Goal: Information Seeking & Learning: Learn about a topic

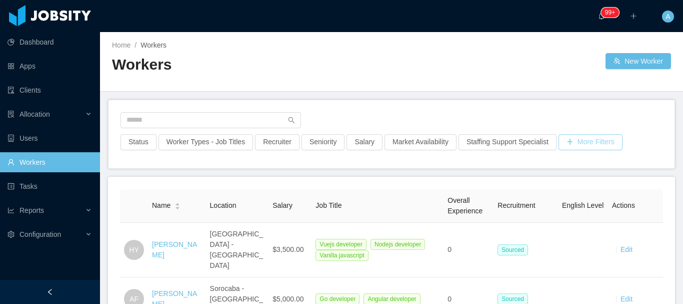
click at [586, 138] on button "More Filters" at bounding box center [591, 142] width 64 height 16
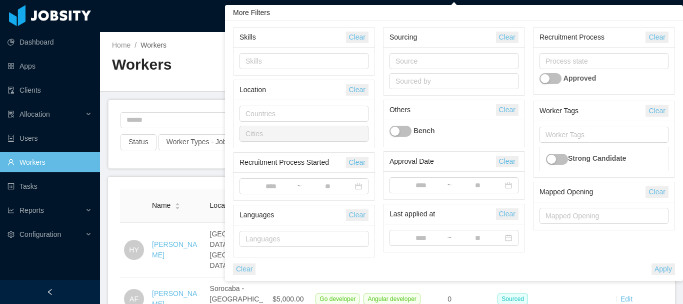
click at [556, 83] on button "button" at bounding box center [551, 78] width 22 height 11
click at [429, 79] on div "Sourced by" at bounding box center [452, 81] width 113 height 10
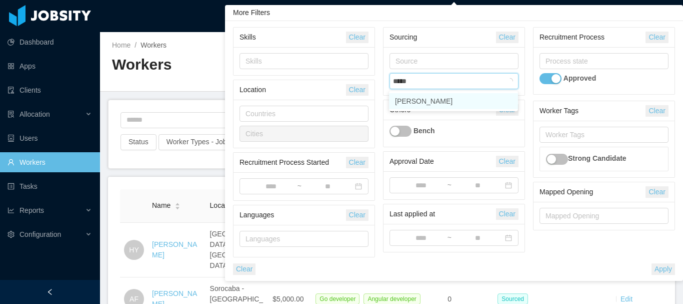
type input "******"
click at [432, 97] on li "[PERSON_NAME]" at bounding box center [453, 101] width 129 height 16
click at [530, 112] on div "Worker Tags Clear Worker Tags Strong Candidate Mapped Opening Clear Mapped Open…" at bounding box center [604, 167] width 150 height 133
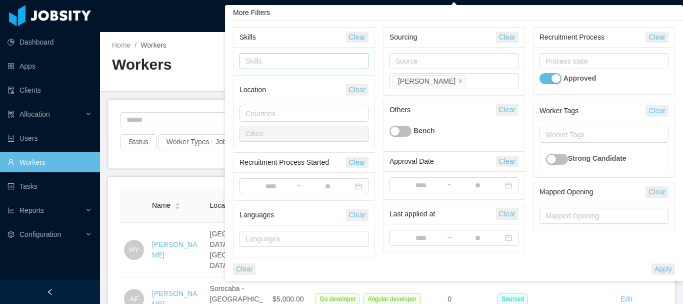
click at [290, 64] on div "Skills" at bounding box center [302, 61] width 113 height 10
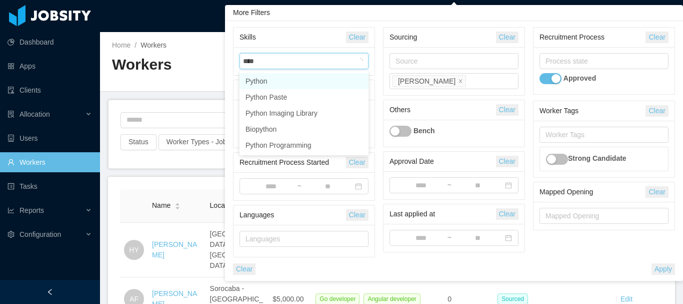
type input "*****"
click at [290, 77] on li "React.js" at bounding box center [304, 81] width 129 height 16
type input "****"
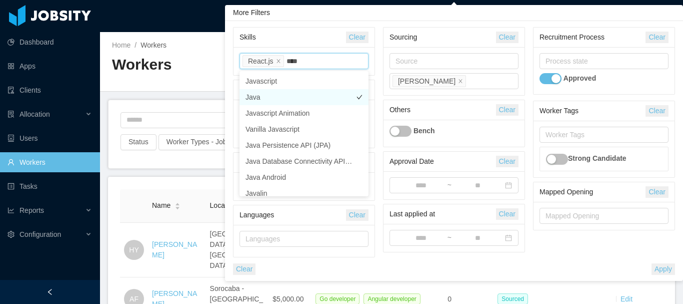
drag, startPoint x: 283, startPoint y: 95, endPoint x: 291, endPoint y: 92, distance: 9.0
click at [283, 95] on li "Java" at bounding box center [304, 97] width 129 height 16
type input "****"
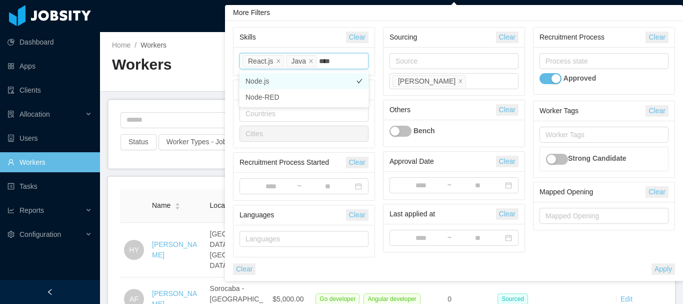
click at [294, 81] on li "Node.js" at bounding box center [304, 81] width 129 height 16
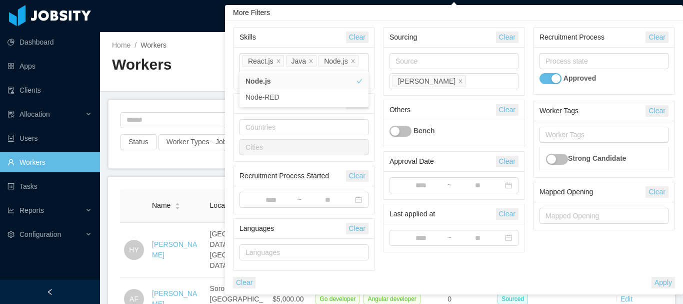
click at [664, 277] on button "Apply" at bounding box center [664, 283] width 24 height 12
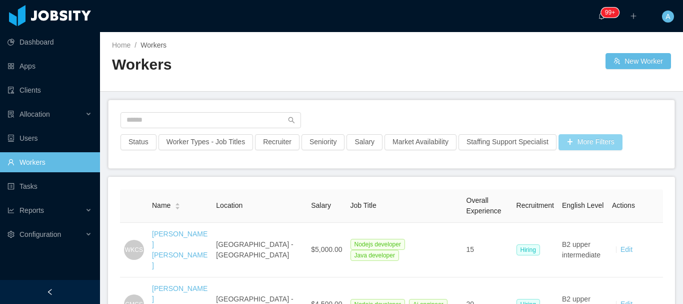
click at [586, 142] on button "More Filters" at bounding box center [591, 142] width 64 height 16
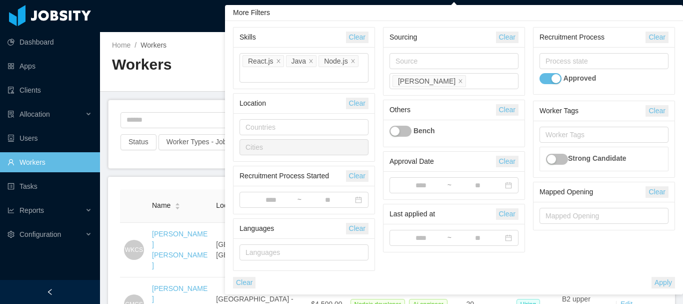
click at [177, 75] on div "Workers" at bounding box center [252, 69] width 280 height 28
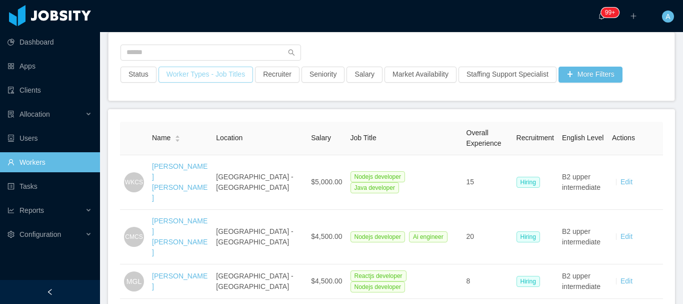
scroll to position [50, 0]
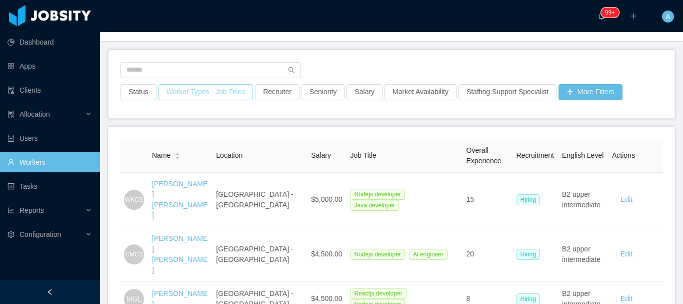
click at [211, 94] on button "Worker Types - Job Titles" at bounding box center [206, 92] width 95 height 16
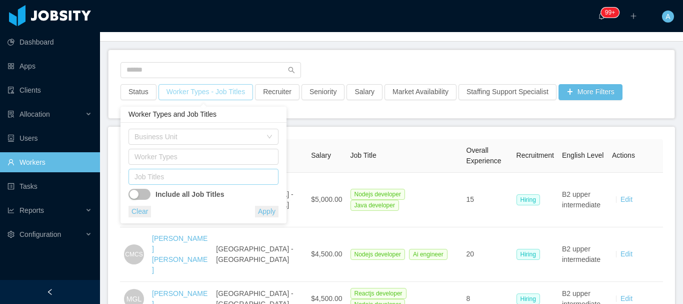
click at [212, 175] on div "Job Titles" at bounding box center [202, 177] width 134 height 10
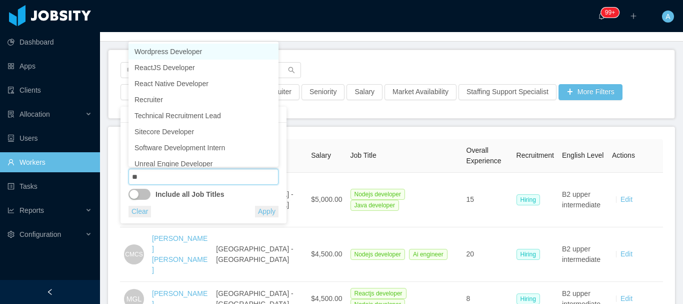
type input "***"
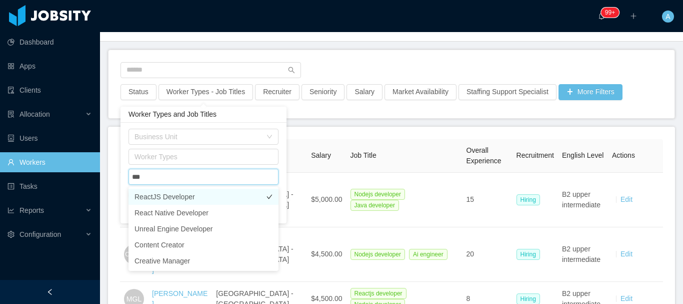
click at [207, 196] on li "ReactJS Developer" at bounding box center [204, 197] width 150 height 16
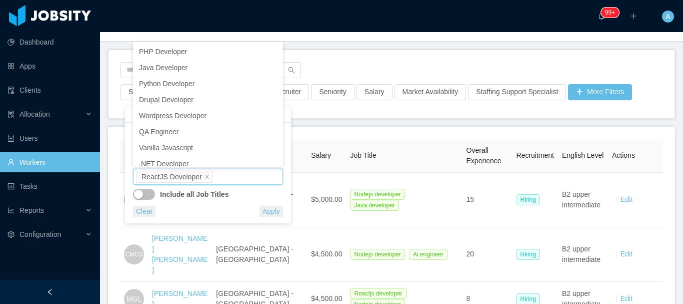
click at [199, 211] on div "Clear Apply" at bounding box center [208, 212] width 150 height 12
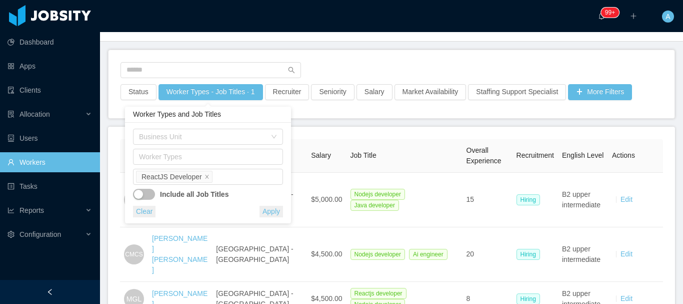
click at [274, 212] on button "Apply" at bounding box center [272, 212] width 24 height 12
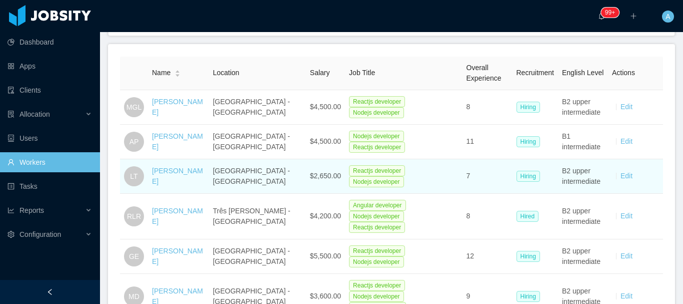
scroll to position [150, 0]
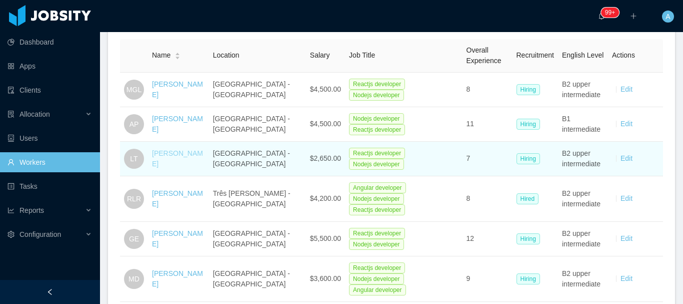
click at [176, 158] on link "Leonardo Toniolo" at bounding box center [177, 158] width 51 height 19
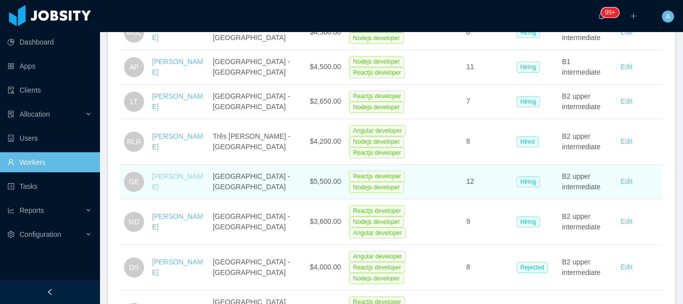
scroll to position [222, 0]
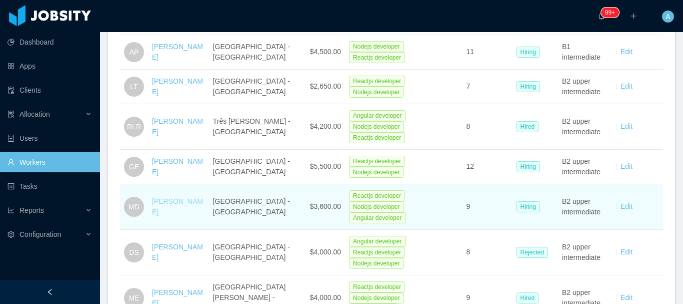
click at [167, 197] on link "[PERSON_NAME]" at bounding box center [177, 206] width 51 height 19
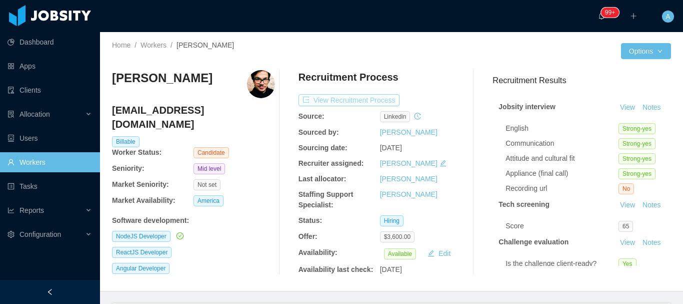
click at [384, 103] on button "View Recruitment Process" at bounding box center [349, 100] width 101 height 12
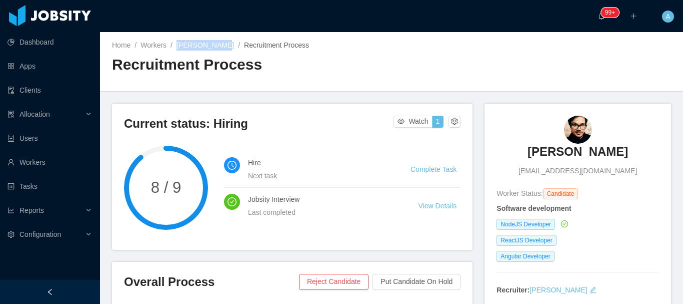
drag, startPoint x: 176, startPoint y: 43, endPoint x: 221, endPoint y: 47, distance: 45.2
click at [221, 47] on div "Home / Workers / Mateus Dreher / Recruitment Process /" at bounding box center [252, 45] width 280 height 11
drag, startPoint x: 225, startPoint y: 44, endPoint x: 186, endPoint y: 42, distance: 39.1
click at [180, 46] on span "Mateus Dreher /" at bounding box center [211, 45] width 68 height 8
copy link "[PERSON_NAME]"
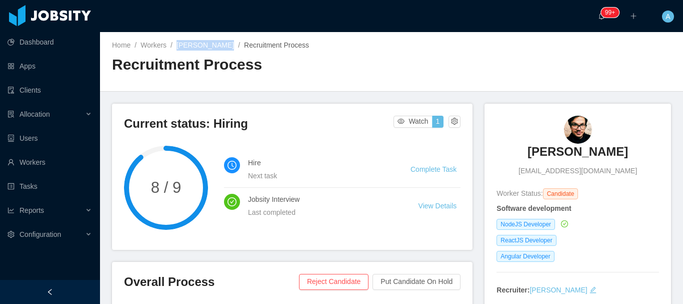
click at [183, 43] on link "[PERSON_NAME]" at bounding box center [206, 45] width 58 height 8
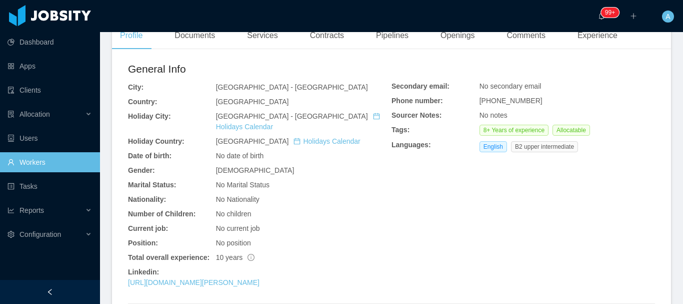
scroll to position [350, 0]
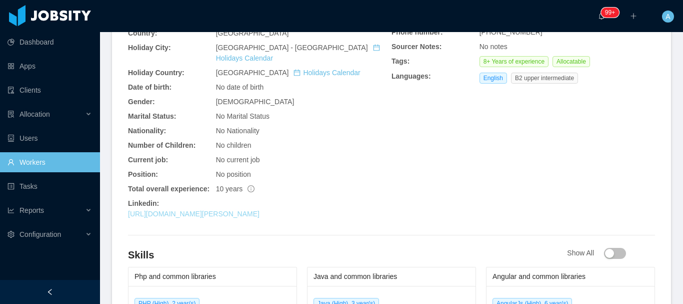
click at [229, 210] on link "https://www.linkedin.com/in/mateus-dreher-3bab65140" at bounding box center [194, 214] width 132 height 8
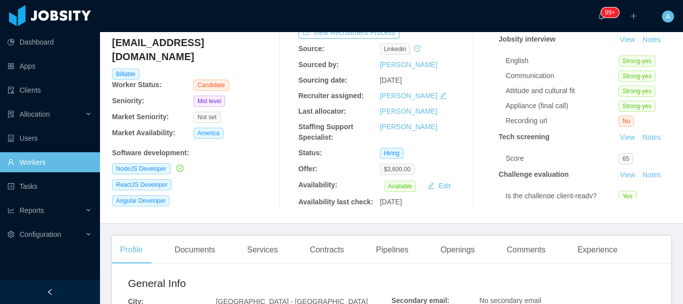
scroll to position [50, 0]
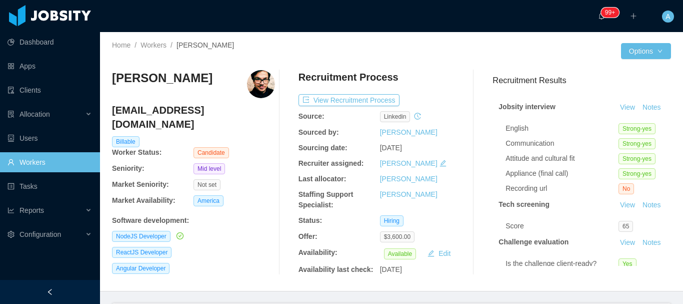
click at [46, 158] on link "Workers" at bounding box center [50, 162] width 85 height 20
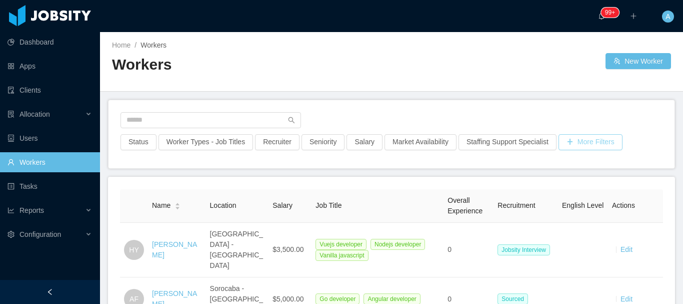
click at [605, 139] on button "More Filters" at bounding box center [591, 142] width 64 height 16
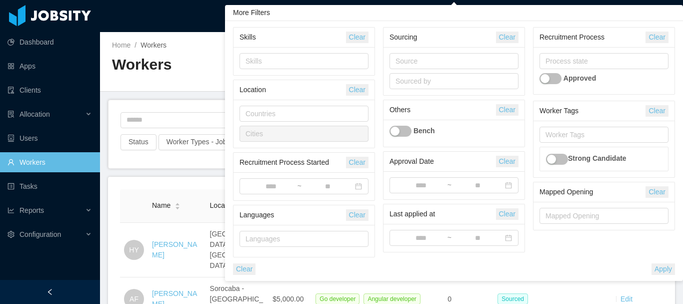
click at [176, 69] on h2 "Workers" at bounding box center [252, 65] width 280 height 21
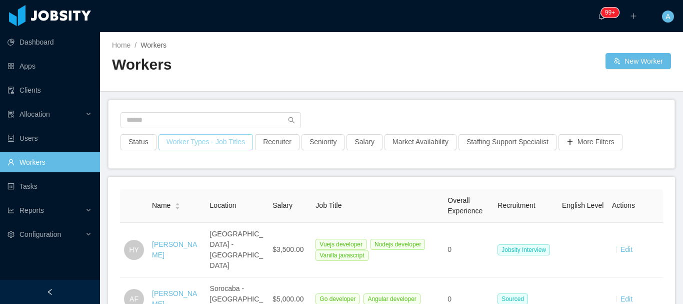
click at [212, 147] on button "Worker Types - Job Titles" at bounding box center [206, 142] width 95 height 16
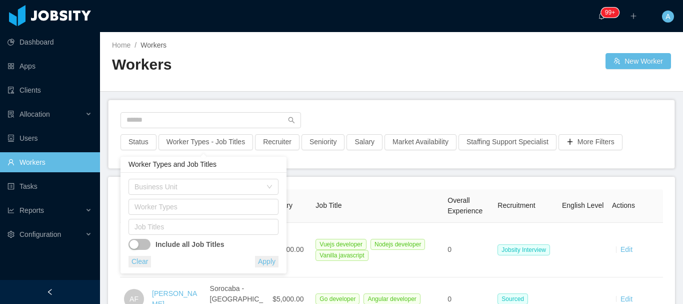
click at [195, 237] on div "Include all Job Titles" at bounding box center [204, 242] width 150 height 15
click at [194, 231] on div "Job Titles" at bounding box center [202, 227] width 134 height 10
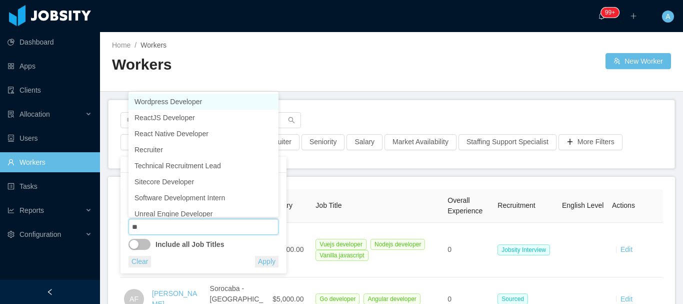
type input "***"
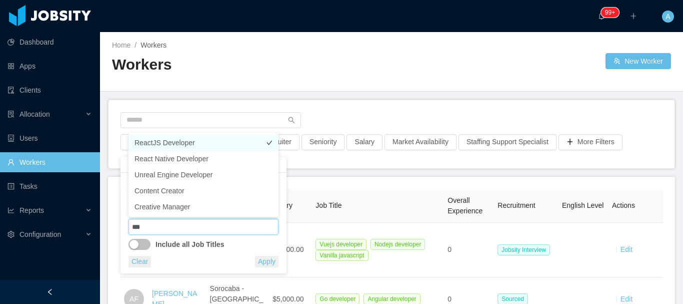
click at [194, 147] on li "ReactJS Developer" at bounding box center [204, 143] width 150 height 16
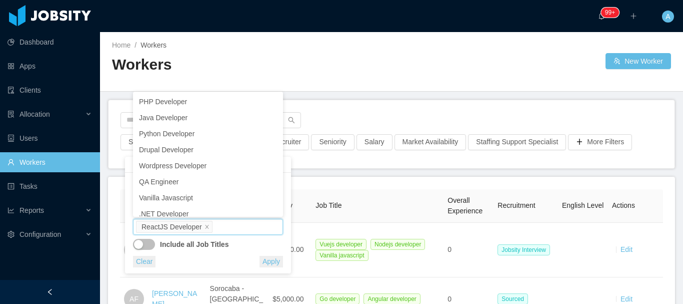
drag, startPoint x: 483, startPoint y: 86, endPoint x: 495, endPoint y: 99, distance: 17.3
click at [483, 86] on div "Home / Workers / Workers New Worker" at bounding box center [391, 62] width 583 height 60
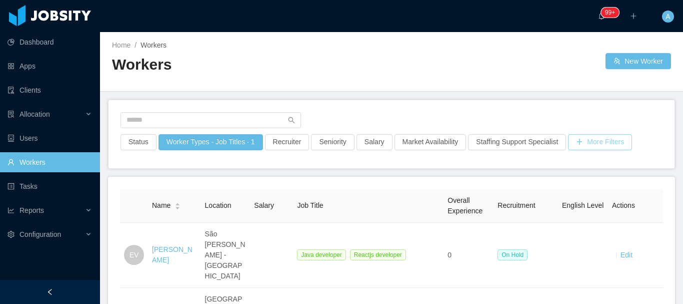
click at [588, 143] on button "More Filters" at bounding box center [600, 142] width 64 height 16
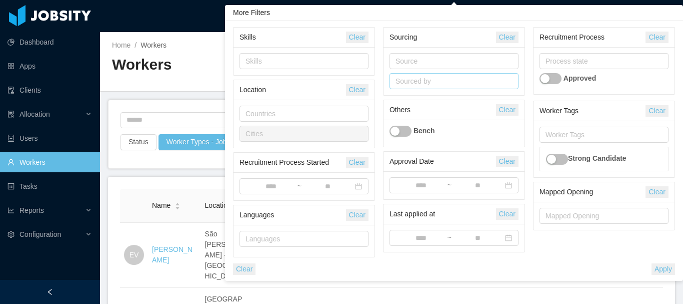
click at [435, 80] on div "Sourced by" at bounding box center [452, 81] width 113 height 10
click at [435, 94] on li "[PERSON_NAME]" at bounding box center [453, 101] width 129 height 16
click at [201, 67] on h2 "Workers" at bounding box center [252, 65] width 280 height 21
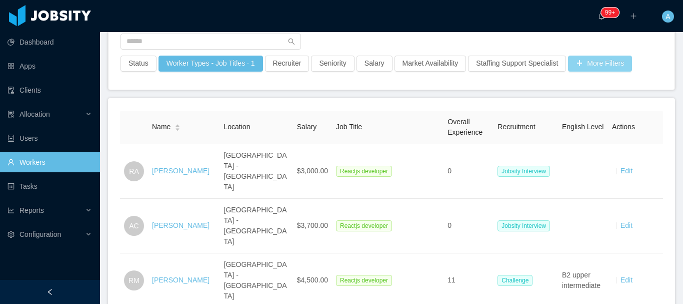
scroll to position [22, 0]
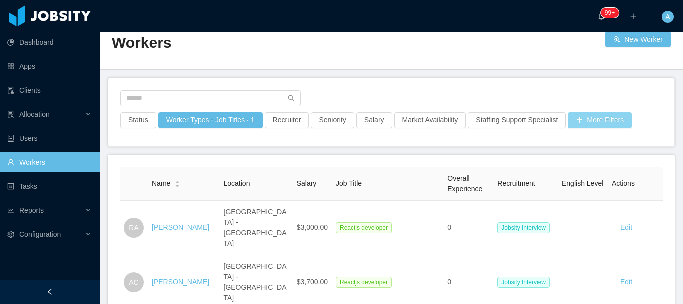
click at [593, 118] on button "More Filters" at bounding box center [600, 120] width 64 height 16
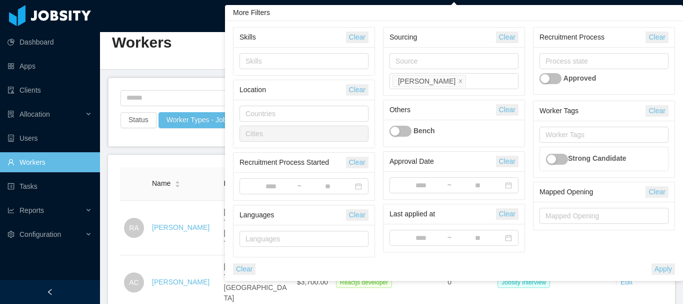
click at [559, 77] on button "button" at bounding box center [551, 78] width 22 height 11
click at [565, 136] on div "Worker Tags" at bounding box center [602, 135] width 113 height 10
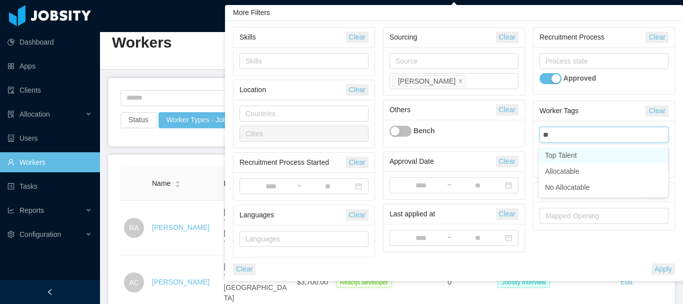
type input "***"
click at [570, 151] on li "Allocatable" at bounding box center [603, 155] width 129 height 16
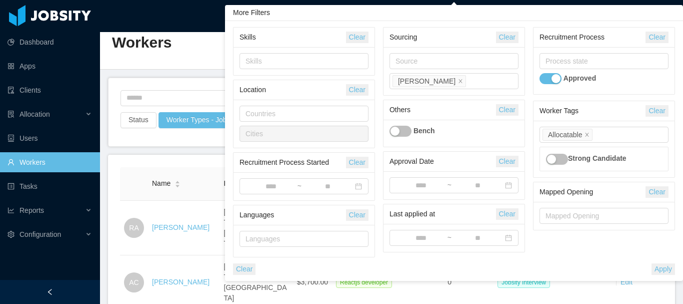
click at [531, 208] on div "Worker Tags Clear Worker Tags Allocatable Strong Candidate Mapped Opening Clear…" at bounding box center [604, 167] width 150 height 133
click at [671, 271] on button "Apply" at bounding box center [664, 269] width 24 height 12
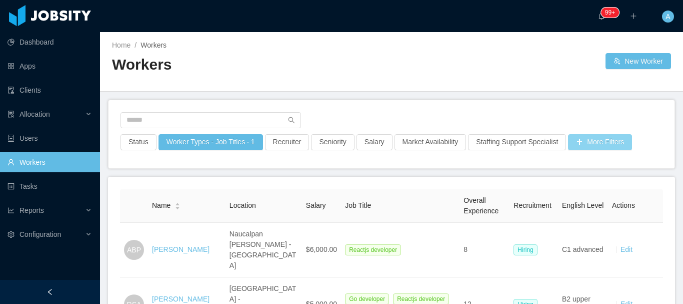
click at [587, 140] on button "More Filters" at bounding box center [600, 142] width 64 height 16
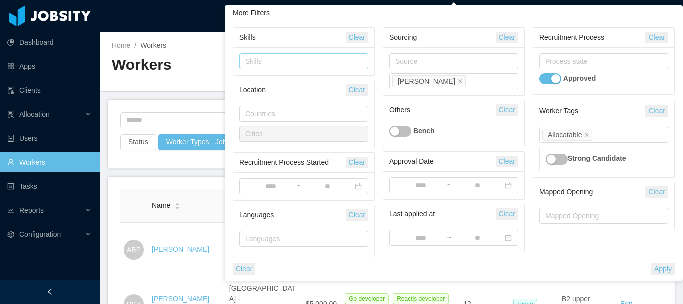
click at [298, 60] on div "Skills" at bounding box center [302, 61] width 113 height 10
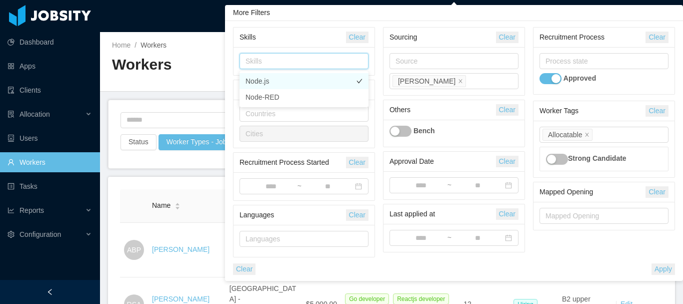
click at [295, 84] on li "Node.js" at bounding box center [304, 81] width 129 height 16
click at [339, 64] on div "Skills Node.js" at bounding box center [303, 61] width 120 height 15
type input "****"
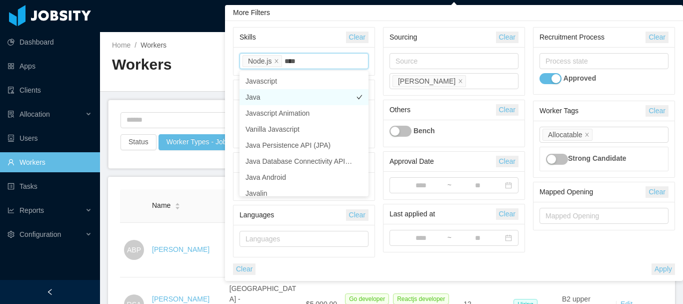
drag, startPoint x: 292, startPoint y: 97, endPoint x: 301, endPoint y: 90, distance: 11.4
click at [292, 97] on li "Java" at bounding box center [304, 97] width 129 height 16
type input "***"
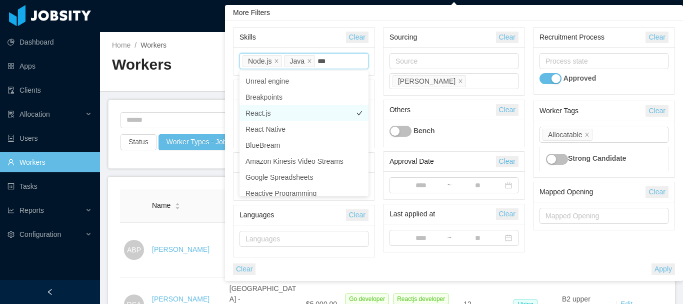
drag, startPoint x: 290, startPoint y: 114, endPoint x: 303, endPoint y: 75, distance: 41.1
click at [290, 113] on li "React.js" at bounding box center [304, 113] width 129 height 16
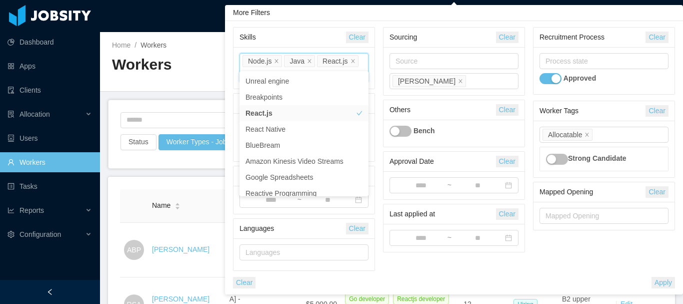
click at [308, 29] on div "Skills" at bounding box center [293, 37] width 107 height 19
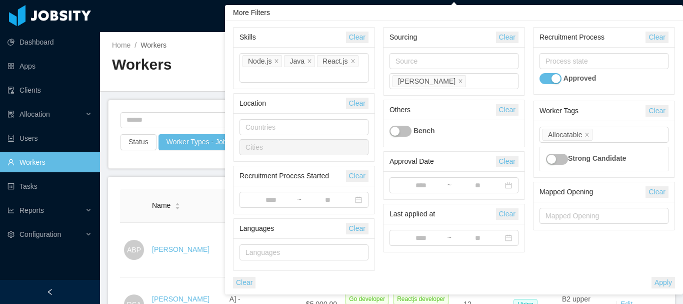
click at [658, 277] on button "Apply" at bounding box center [664, 283] width 24 height 12
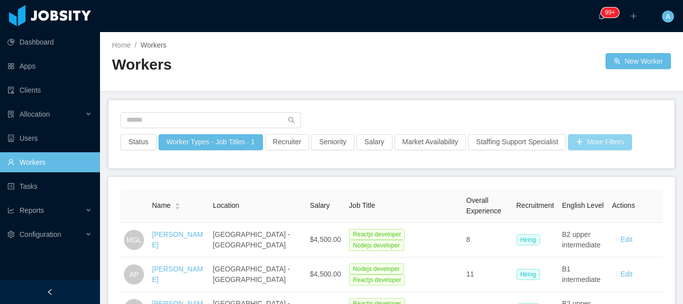
click at [606, 143] on button "More Filters" at bounding box center [600, 142] width 64 height 16
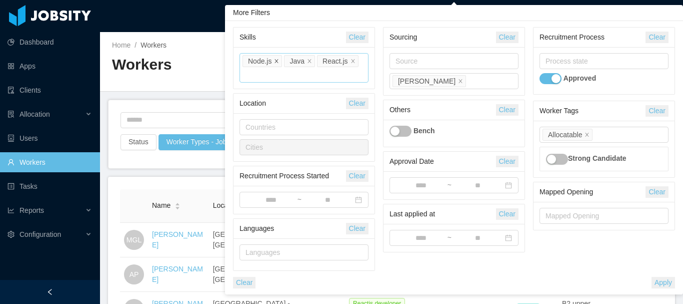
click at [276, 64] on icon "icon: close" at bounding box center [276, 62] width 5 height 6
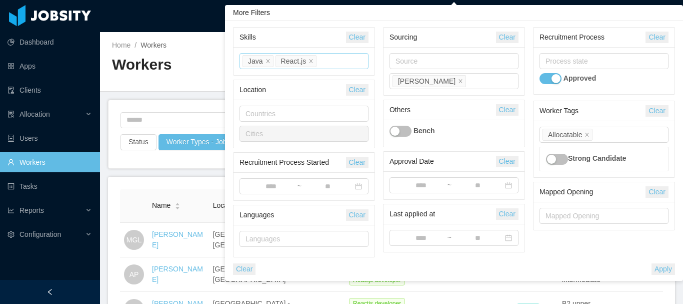
click at [379, 109] on div "Sourcing Clear Source Sourced by Angela Barboza Others Clear Bench Approval Dat…" at bounding box center [454, 141] width 150 height 229
click at [660, 269] on button "Apply" at bounding box center [664, 269] width 24 height 12
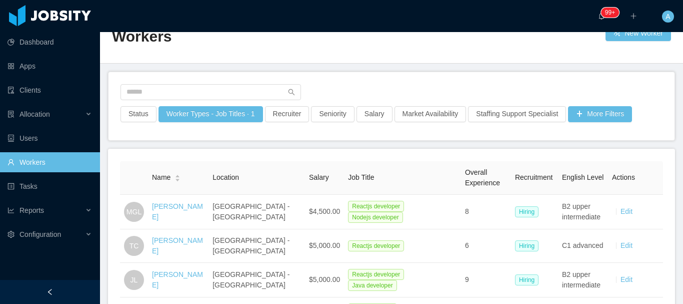
scroll to position [22, 0]
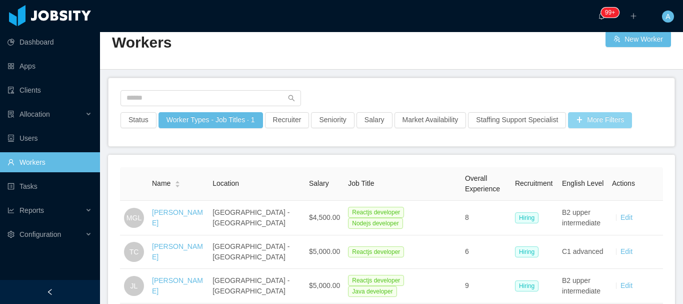
click at [587, 118] on button "More Filters" at bounding box center [600, 120] width 64 height 16
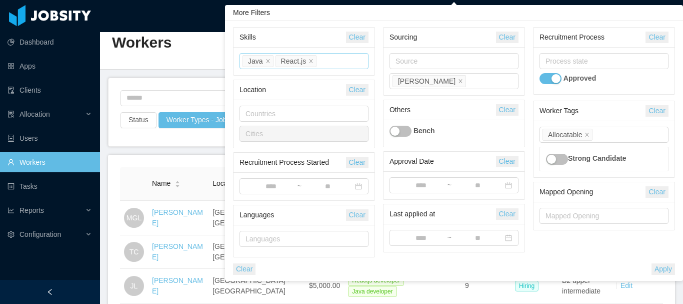
click at [196, 148] on main "Home / Workers / Workers New Worker Status Worker Types - Job Titles · 1 Recrui…" at bounding box center [391, 146] width 583 height 272
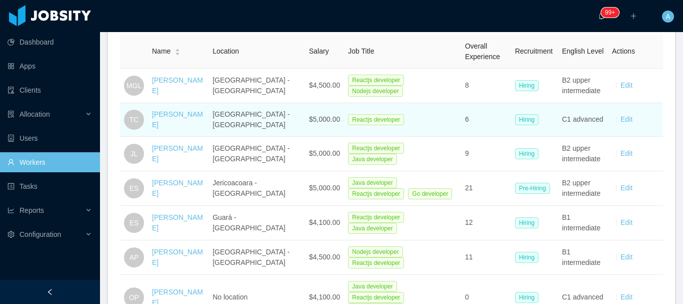
scroll to position [172, 0]
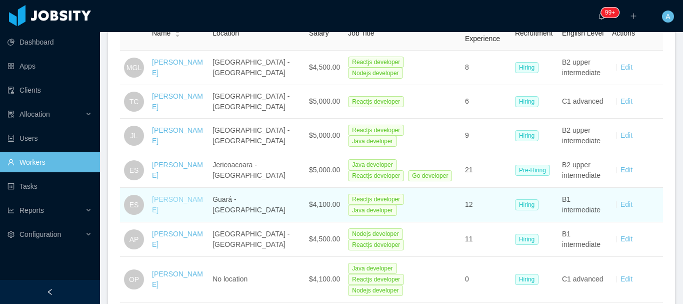
click at [159, 201] on link "Erick Silva" at bounding box center [177, 204] width 51 height 19
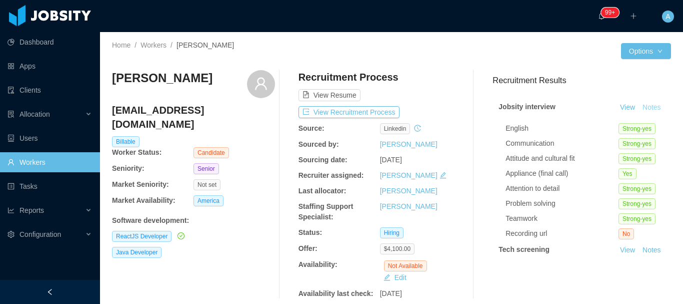
click at [639, 114] on button "Notes" at bounding box center [652, 108] width 27 height 12
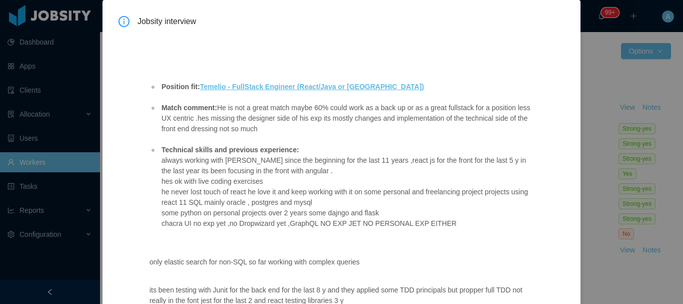
scroll to position [250, 0]
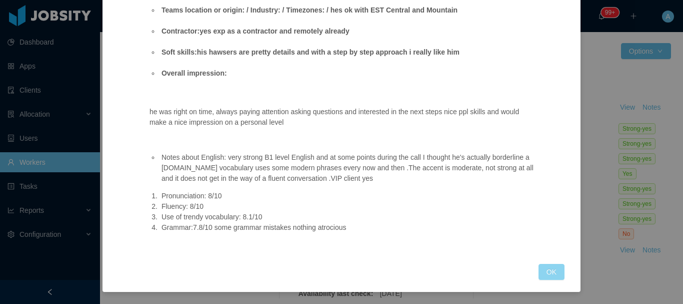
click at [553, 277] on button "OK" at bounding box center [552, 272] width 26 height 16
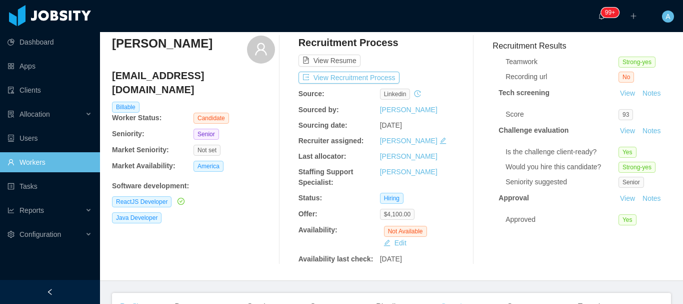
scroll to position [50, 0]
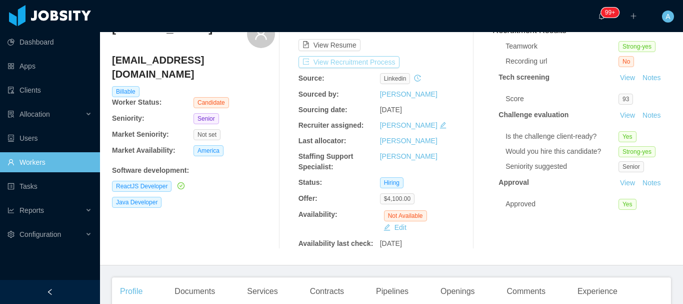
click at [349, 62] on button "View Recruitment Process" at bounding box center [349, 62] width 101 height 12
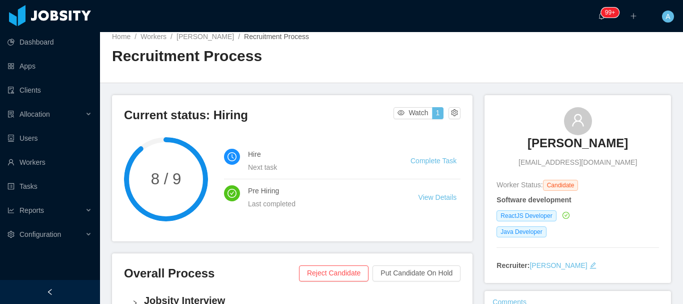
scroll to position [6, 0]
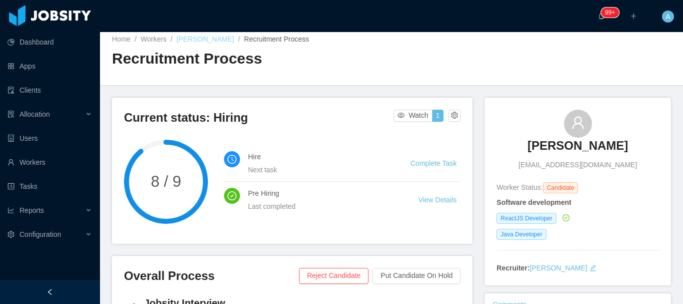
click at [195, 38] on link "Erick Silva" at bounding box center [206, 39] width 58 height 8
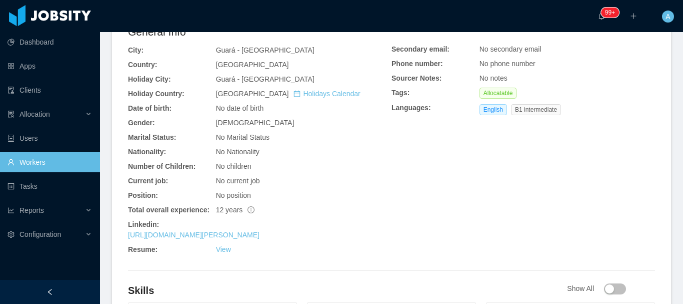
scroll to position [400, 0]
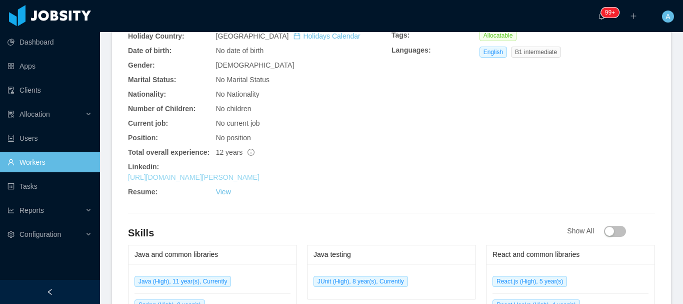
click at [252, 178] on link "https://www.linkedin.com/in/erick-felix-silva-75719010b" at bounding box center [194, 177] width 132 height 8
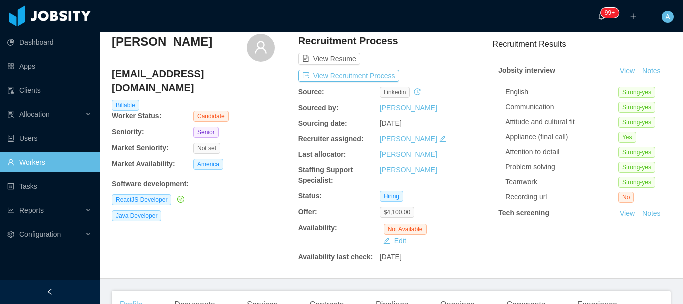
scroll to position [0, 0]
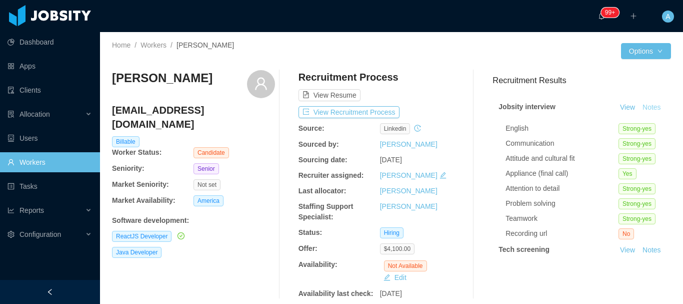
click at [639, 114] on button "Notes" at bounding box center [652, 108] width 27 height 12
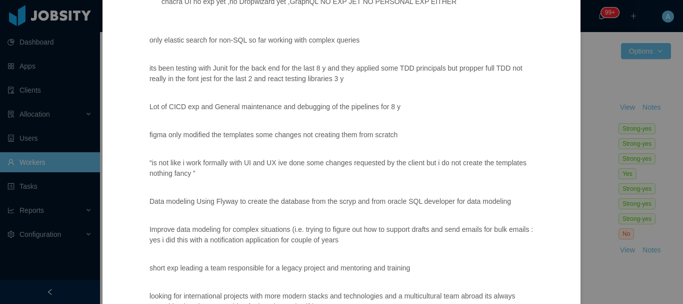
scroll to position [146, 0]
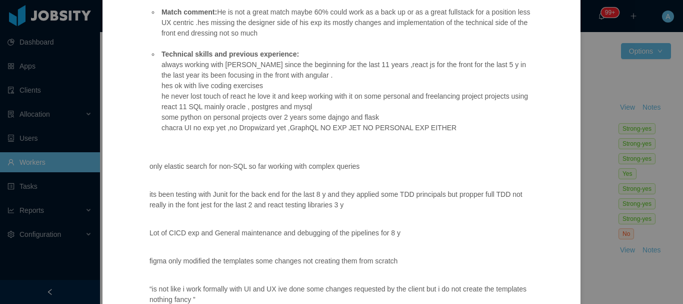
click at [605, 232] on div "Jobsity interview Position fit: Temelio - FullStack Engineer (React/Java or Kot…" at bounding box center [341, 152] width 683 height 304
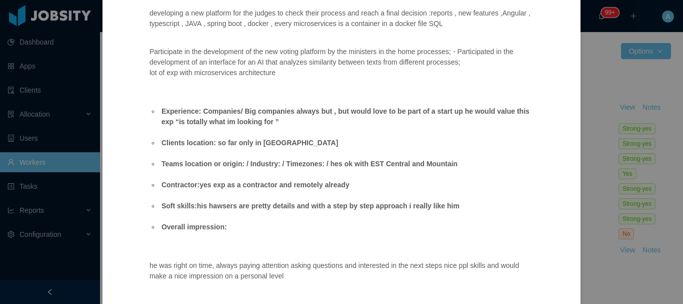
scroll to position [946, 0]
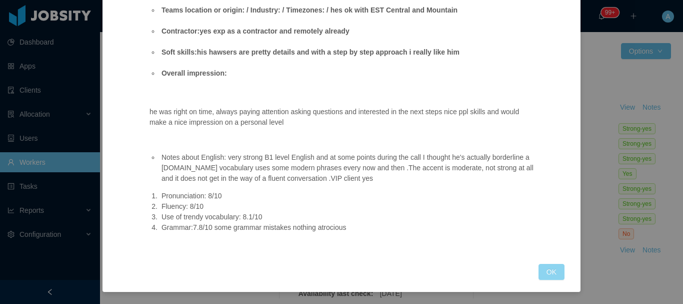
click at [543, 278] on button "OK" at bounding box center [552, 272] width 26 height 16
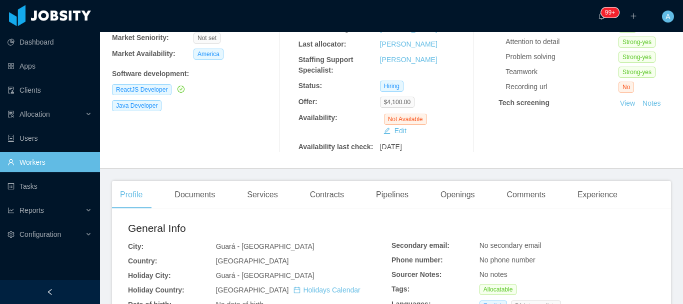
scroll to position [150, 0]
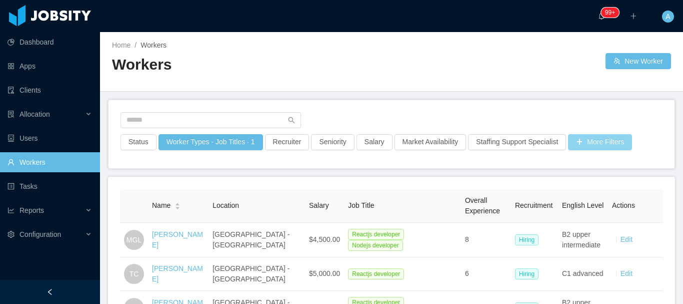
click at [603, 141] on button "More Filters" at bounding box center [600, 142] width 64 height 16
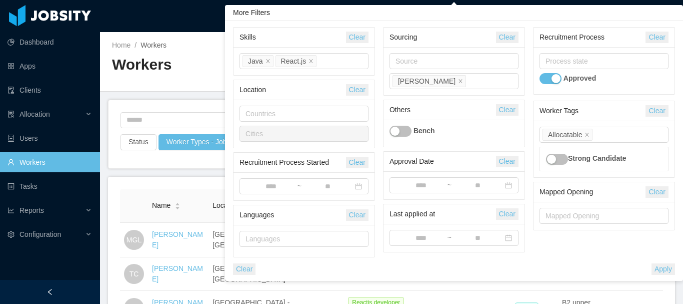
click at [221, 73] on h2 "Workers" at bounding box center [252, 65] width 280 height 21
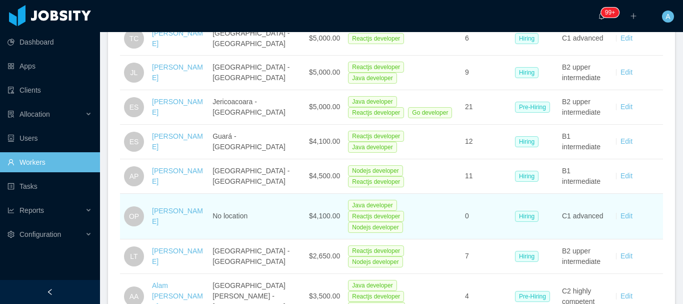
scroll to position [250, 0]
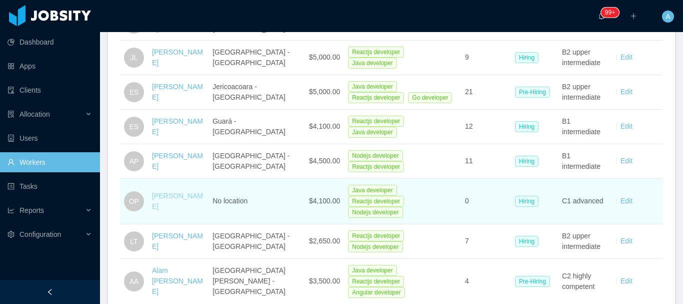
click at [170, 192] on link "Osiris Pujols" at bounding box center [177, 201] width 51 height 19
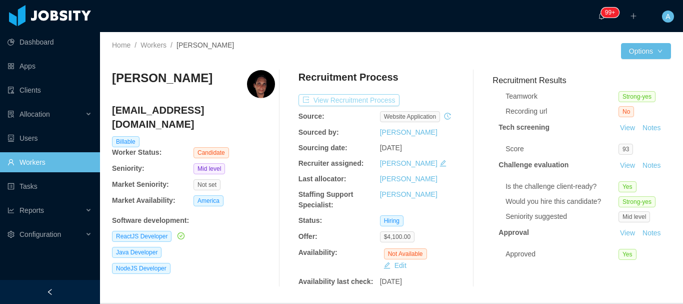
click at [347, 101] on button "View Recruitment Process" at bounding box center [349, 100] width 101 height 12
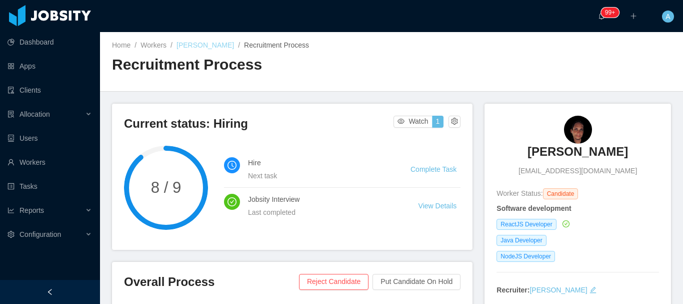
click at [201, 43] on link "Osiris Pujols" at bounding box center [206, 45] width 58 height 8
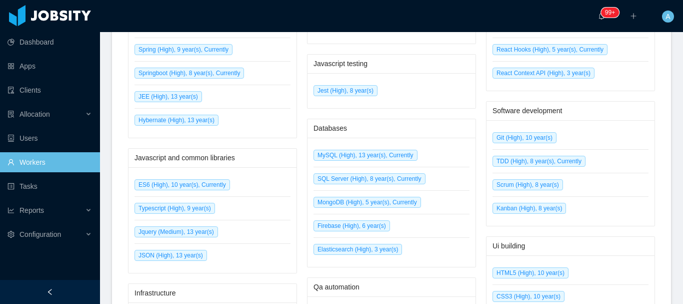
scroll to position [429, 0]
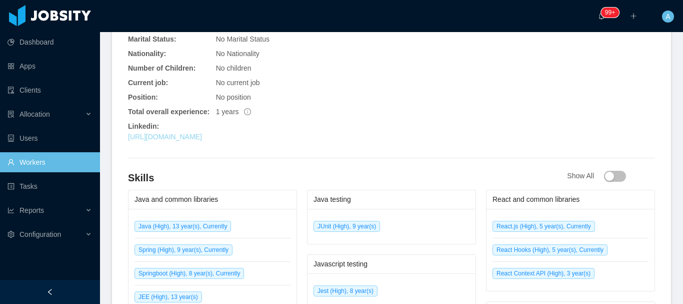
click at [202, 140] on link "https://www.linkedin.com/in/osiris-pujols" at bounding box center [165, 137] width 74 height 8
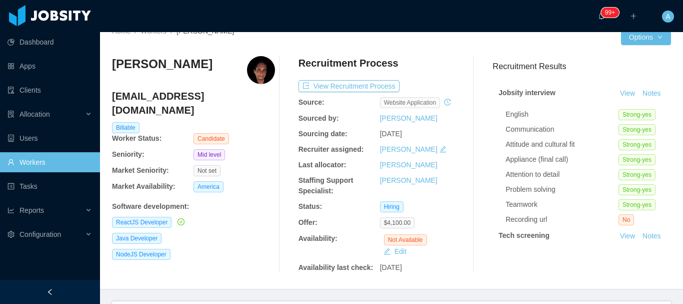
scroll to position [0, 0]
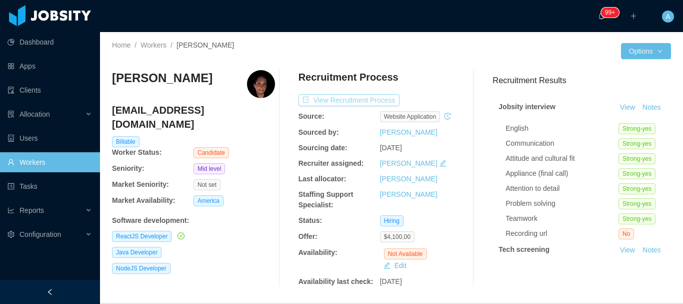
click at [375, 99] on button "View Recruitment Process" at bounding box center [349, 100] width 101 height 12
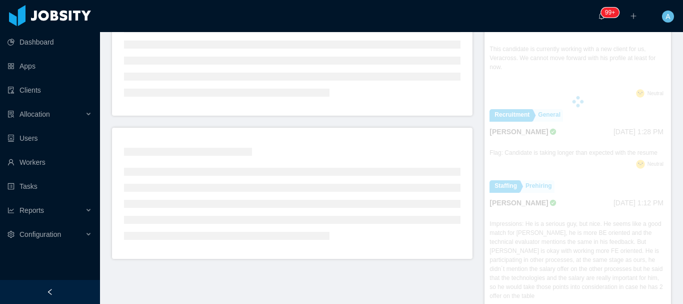
scroll to position [150, 0]
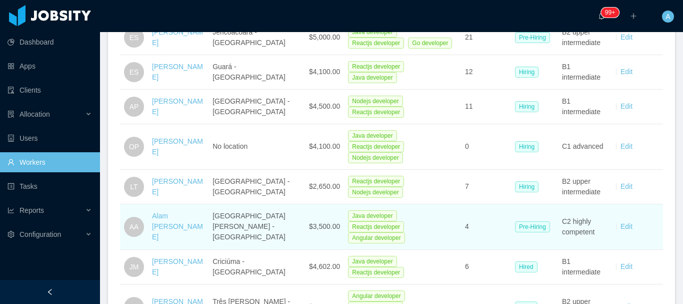
scroll to position [322, 0]
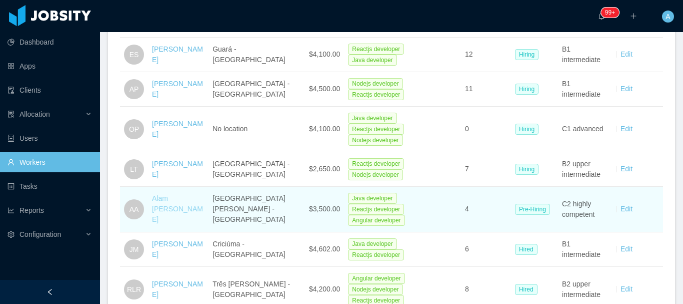
click at [177, 194] on link "Alam Alcantara" at bounding box center [177, 208] width 51 height 29
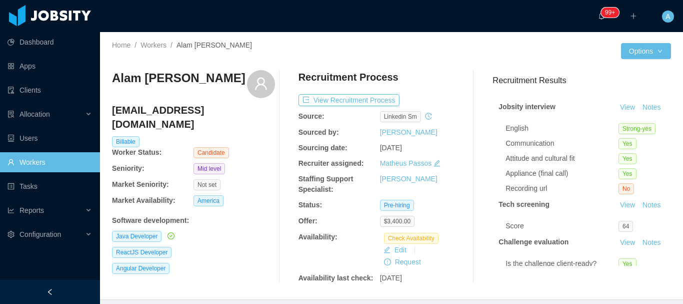
scroll to position [50, 0]
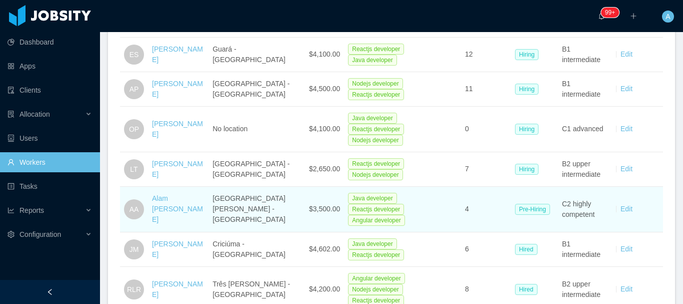
scroll to position [372, 0]
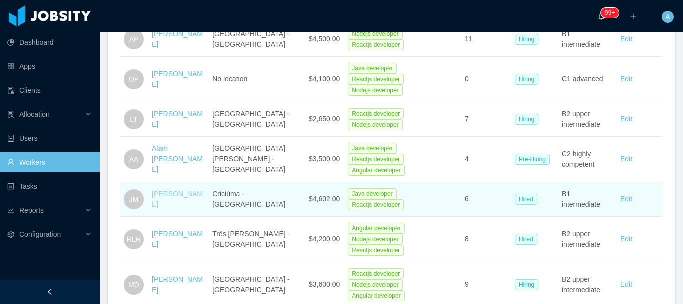
click at [173, 190] on link "Jose Marciano" at bounding box center [177, 199] width 51 height 19
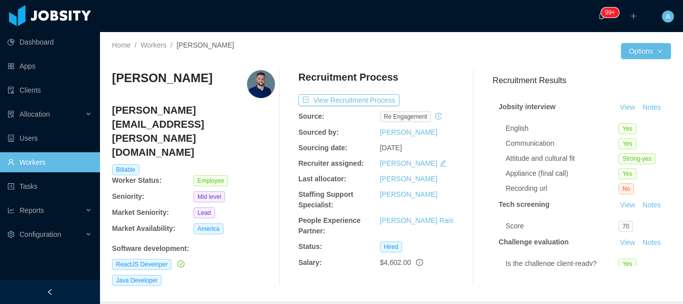
scroll to position [50, 0]
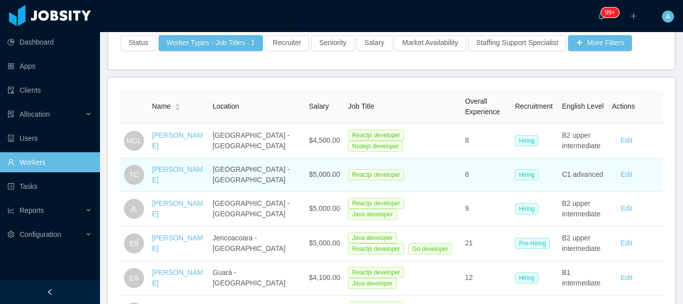
scroll to position [100, 0]
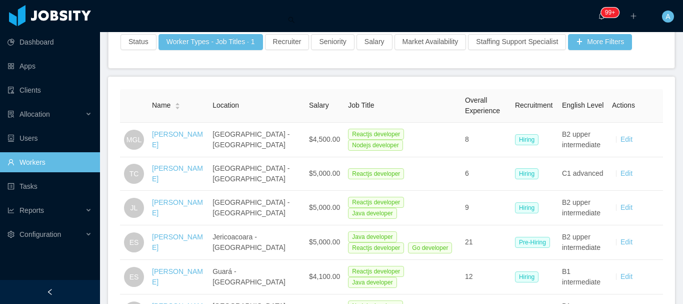
click at [586, 52] on div "More Filters" at bounding box center [600, 45] width 66 height 22
click at [585, 47] on button "More Filters" at bounding box center [600, 42] width 64 height 16
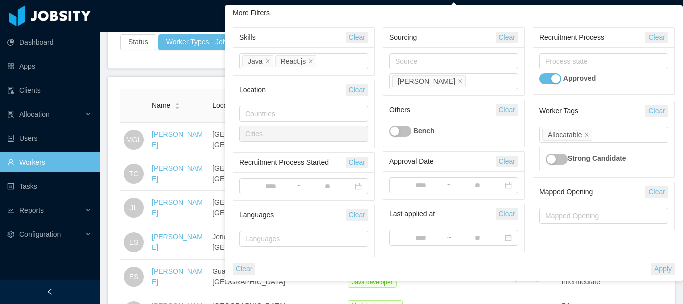
click at [167, 74] on main "Home / Workers / Workers New Worker Status Worker Types - Job Titles · 1 Recrui…" at bounding box center [391, 68] width 583 height 272
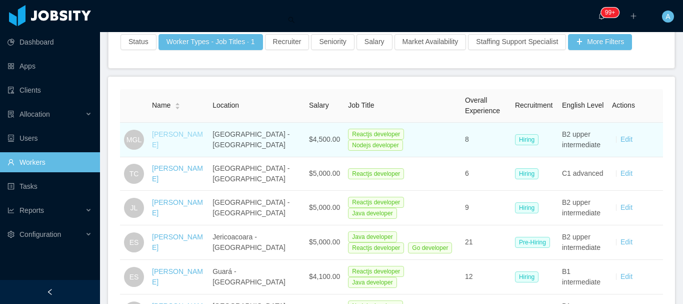
click at [179, 133] on link "Matheus Gomes Lima" at bounding box center [177, 139] width 51 height 19
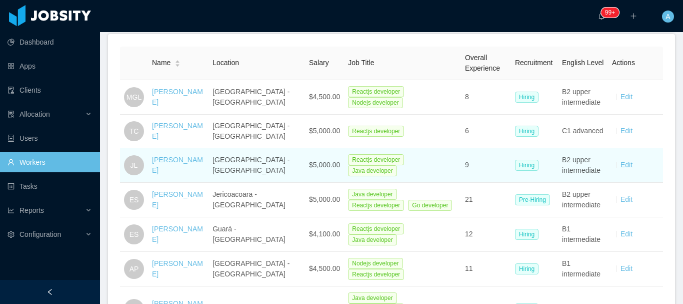
scroll to position [200, 0]
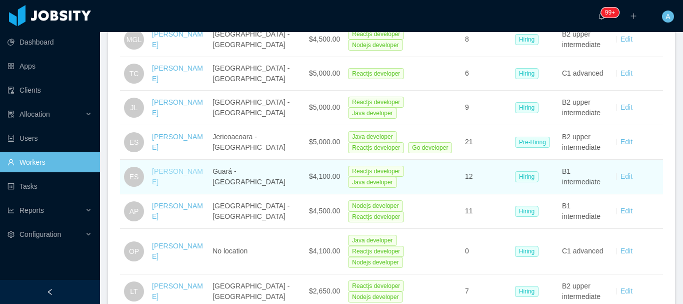
click at [171, 172] on link "Erick Silva" at bounding box center [177, 176] width 51 height 19
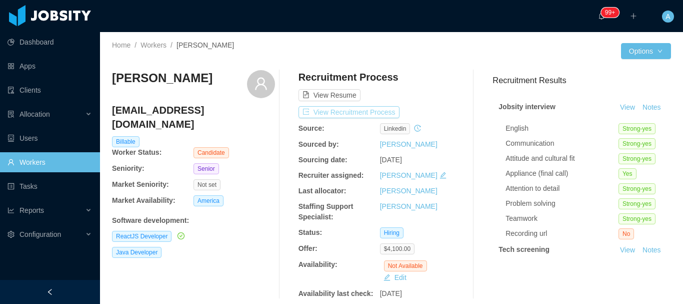
click at [380, 109] on button "View Recruitment Process" at bounding box center [349, 112] width 101 height 12
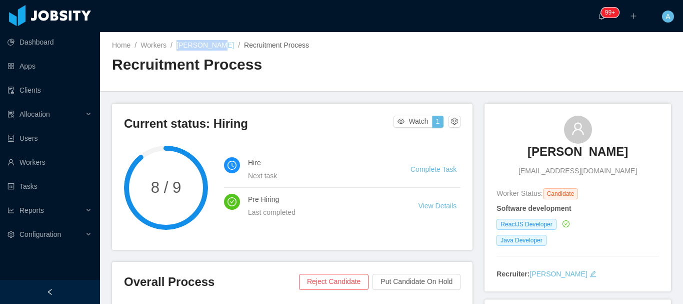
drag, startPoint x: 175, startPoint y: 47, endPoint x: 207, endPoint y: 43, distance: 32.2
click at [207, 43] on div "Home / Workers / Erick Silva / Recruitment Process /" at bounding box center [252, 45] width 280 height 11
copy link "Erick Silva"
click at [450, 100] on main "Home / Workers / Erick Silva / Recruitment Process / Recruitment Process Curren…" at bounding box center [391, 168] width 583 height 272
drag, startPoint x: 175, startPoint y: 51, endPoint x: 210, endPoint y: 46, distance: 35.3
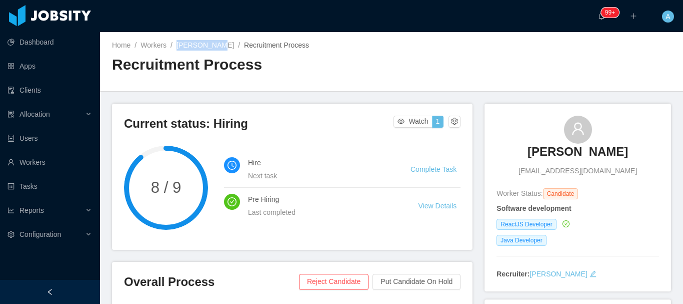
click at [210, 46] on div "Home / Workers / Erick Silva / Recruitment Process / Recruitment Process" at bounding box center [252, 61] width 280 height 43
copy link "Erick Silva"
click at [191, 49] on link "Erick Silva" at bounding box center [206, 45] width 58 height 8
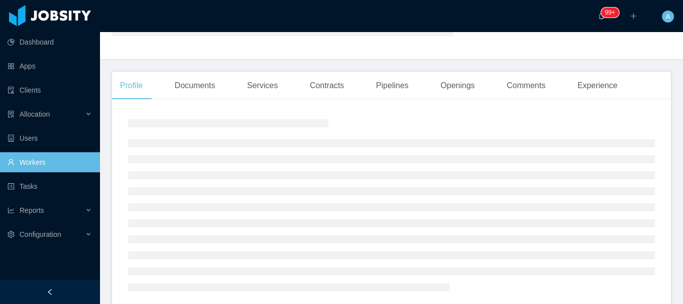
scroll to position [50, 0]
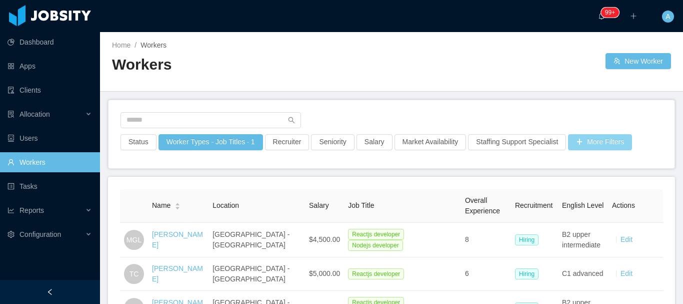
click at [575, 141] on button "More Filters" at bounding box center [600, 142] width 64 height 16
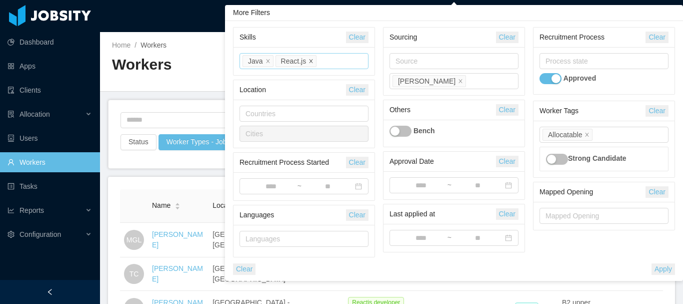
click at [310, 60] on icon "icon: close" at bounding box center [312, 61] width 4 height 4
click at [308, 60] on div "Skills Java" at bounding box center [303, 61] width 120 height 15
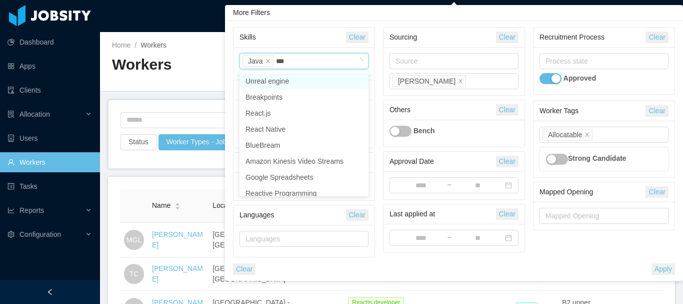
type input "****"
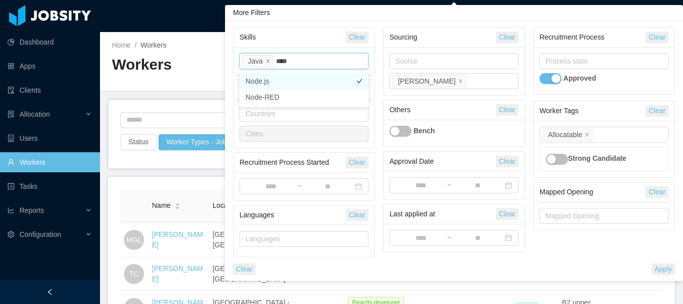
click at [304, 75] on li "Node.js" at bounding box center [304, 81] width 129 height 16
click at [392, 23] on div "Skills Clear Skills Java Node.js Location Clear Countries Cities Recruitment Pr…" at bounding box center [454, 151] width 458 height 260
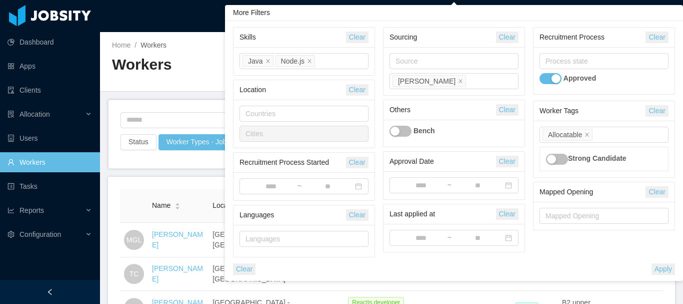
click at [668, 271] on button "Apply" at bounding box center [664, 269] width 24 height 12
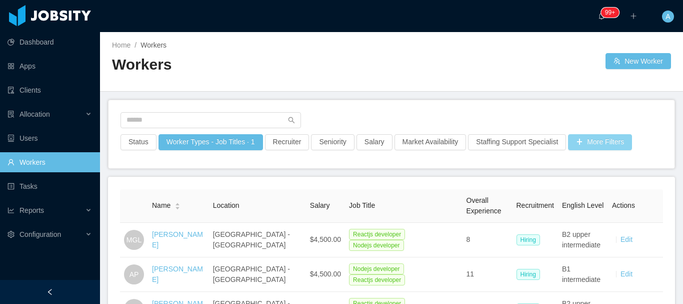
click at [604, 117] on div at bounding box center [392, 123] width 542 height 22
click at [604, 136] on button "More Filters" at bounding box center [600, 142] width 64 height 16
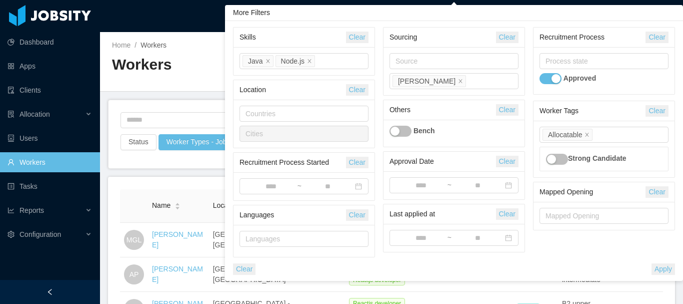
click at [190, 74] on h2 "Workers" at bounding box center [252, 65] width 280 height 21
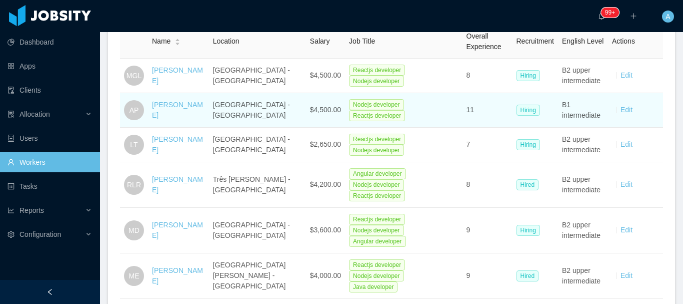
scroll to position [147, 0]
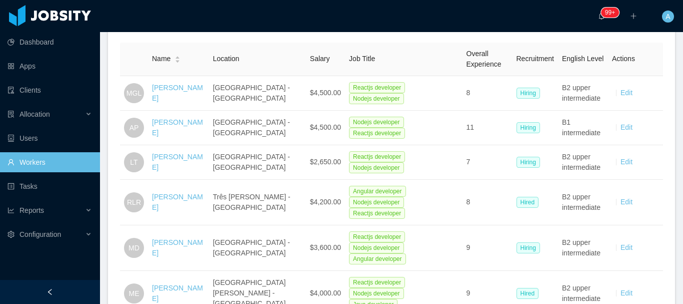
click at [80, 159] on link "Workers" at bounding box center [50, 162] width 85 height 20
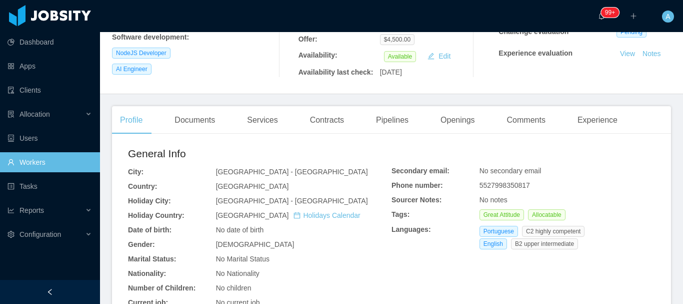
scroll to position [108, 0]
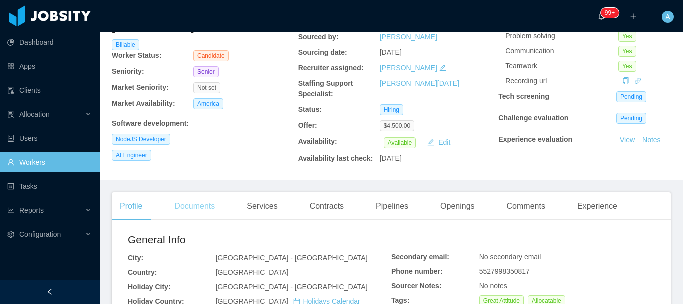
click at [205, 213] on div "Documents" at bounding box center [195, 206] width 57 height 28
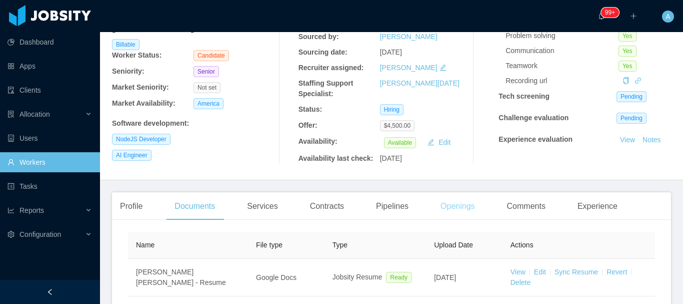
click at [450, 208] on div "Openings" at bounding box center [458, 206] width 51 height 28
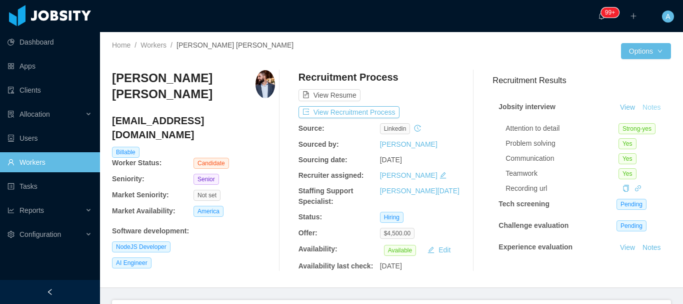
click at [639, 114] on button "Notes" at bounding box center [652, 108] width 27 height 12
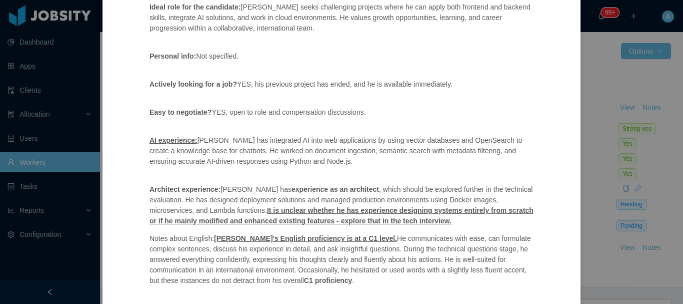
scroll to position [491, 0]
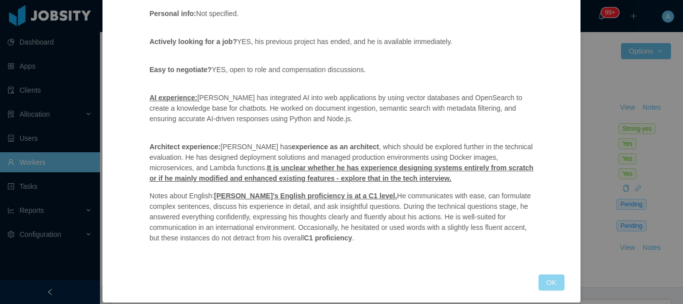
click at [546, 274] on button "OK" at bounding box center [552, 282] width 26 height 16
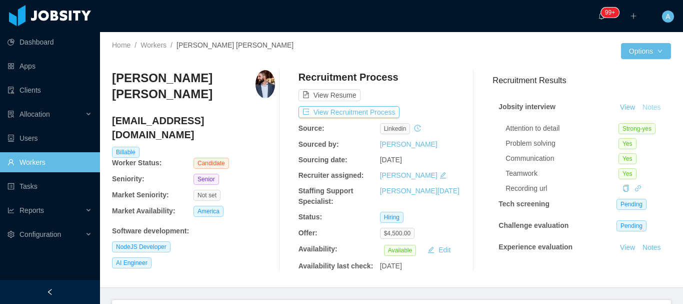
scroll to position [441, 0]
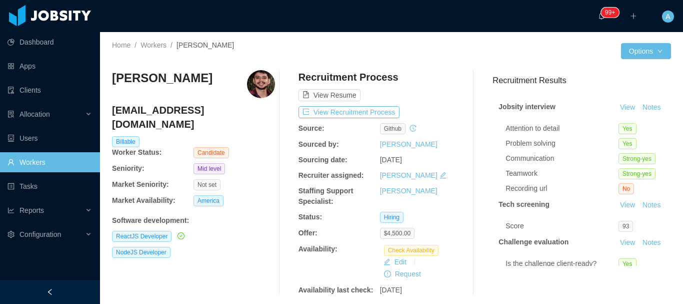
scroll to position [250, 0]
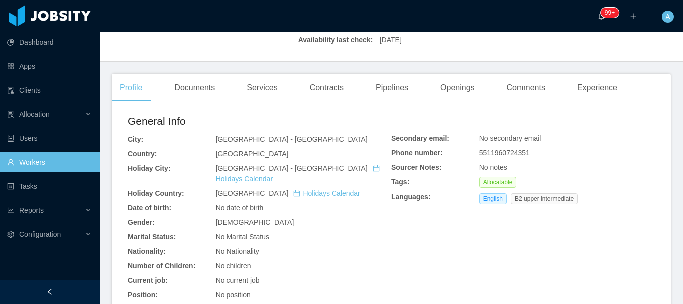
drag, startPoint x: 437, startPoint y: 88, endPoint x: 440, endPoint y: 111, distance: 22.7
click at [437, 88] on div "Openings" at bounding box center [458, 88] width 51 height 28
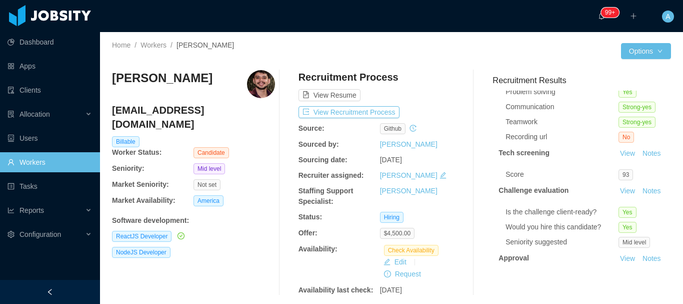
scroll to position [127, 0]
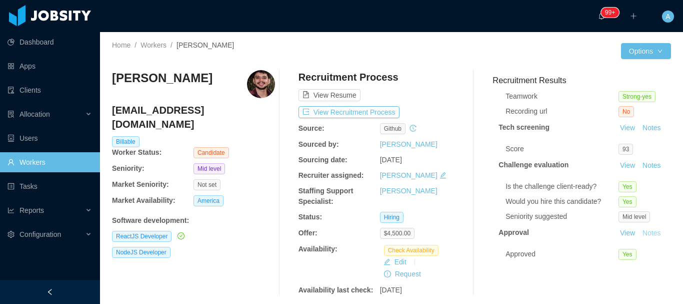
click at [639, 227] on button "Notes" at bounding box center [652, 233] width 27 height 12
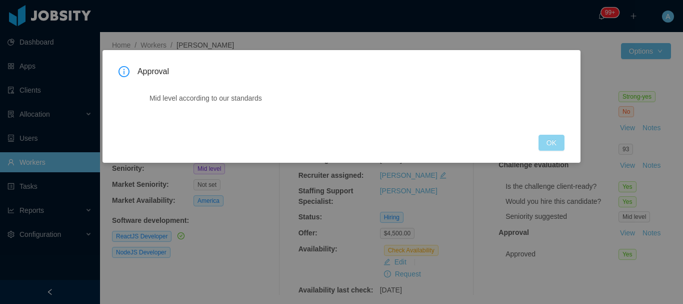
click at [544, 143] on button "OK" at bounding box center [552, 143] width 26 height 16
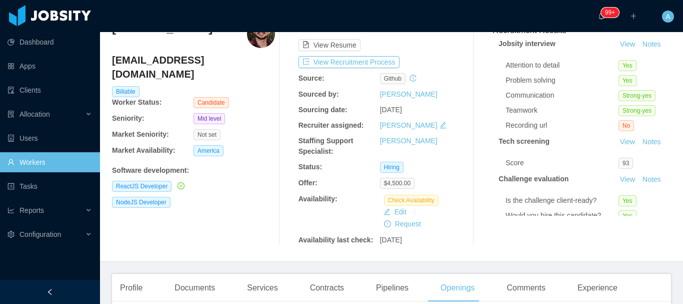
scroll to position [0, 0]
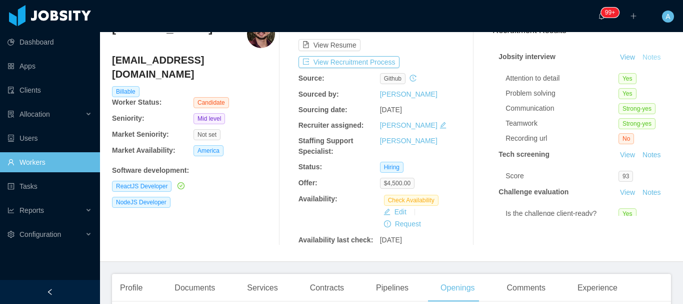
click at [639, 64] on button "Notes" at bounding box center [652, 58] width 27 height 12
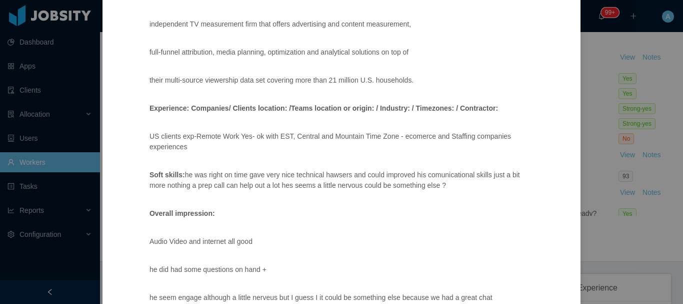
scroll to position [1153, 0]
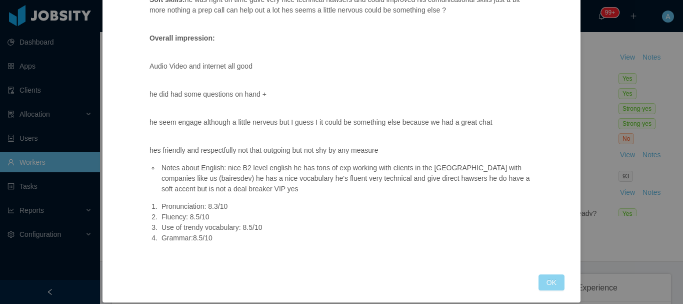
click at [541, 274] on button "OK" at bounding box center [552, 282] width 26 height 16
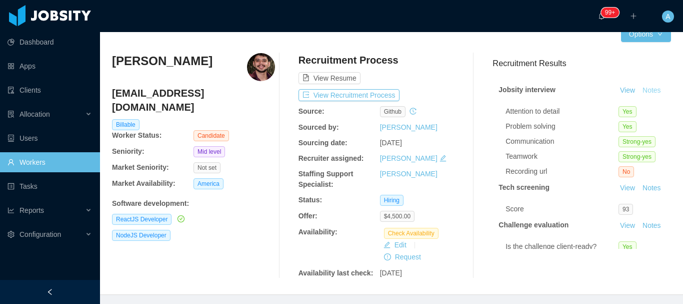
scroll to position [0, 0]
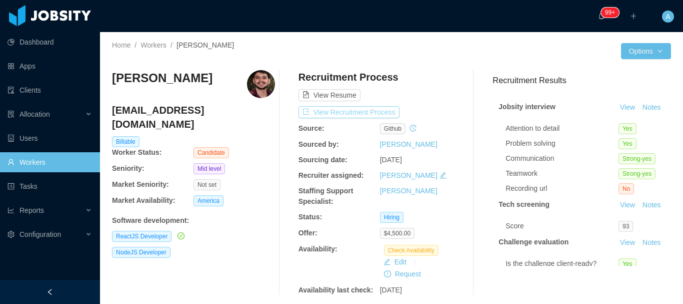
click at [385, 113] on button "View Recruitment Process" at bounding box center [349, 112] width 101 height 12
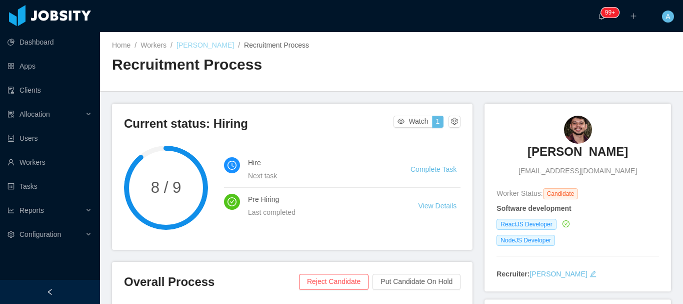
click at [234, 43] on link "Matheus Gomes Lima" at bounding box center [206, 45] width 58 height 8
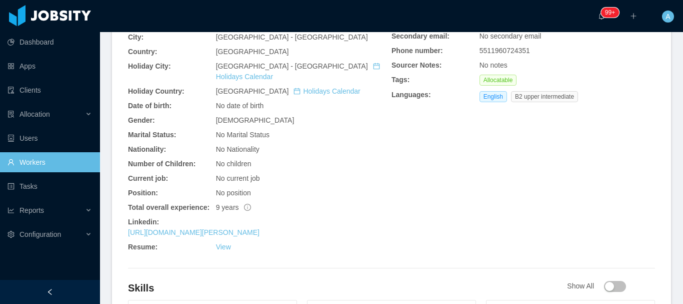
scroll to position [500, 0]
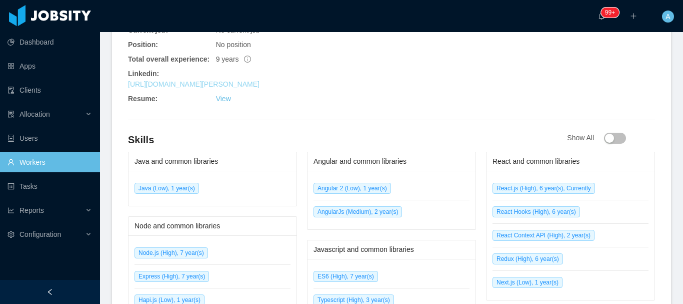
click at [230, 80] on link "https://www.linkedin.com/in/matheus-gomes-923501a8" at bounding box center [194, 84] width 132 height 8
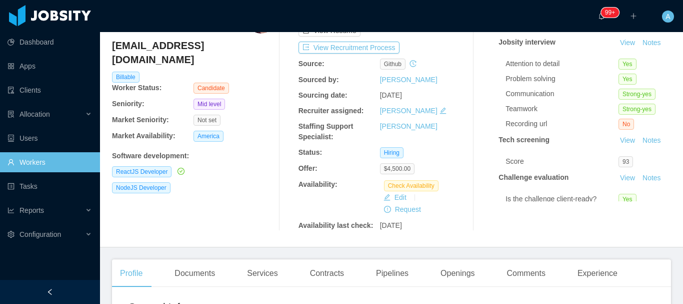
scroll to position [0, 0]
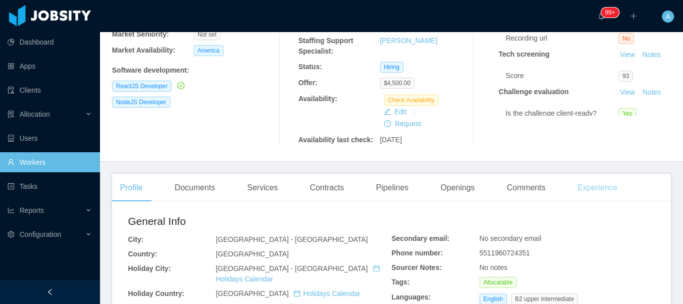
click at [590, 183] on div "Experience" at bounding box center [598, 188] width 56 height 28
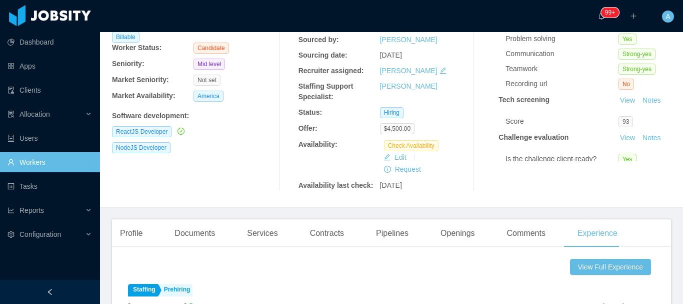
scroll to position [250, 0]
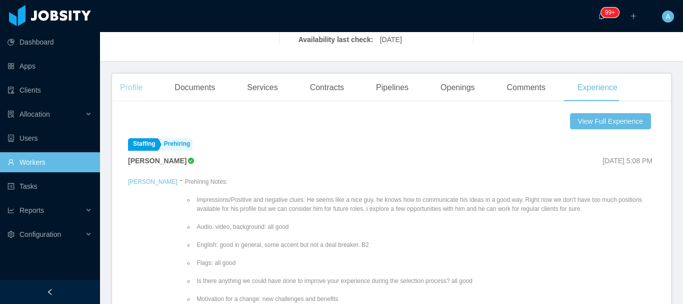
click at [121, 90] on div "Profile" at bounding box center [131, 88] width 39 height 28
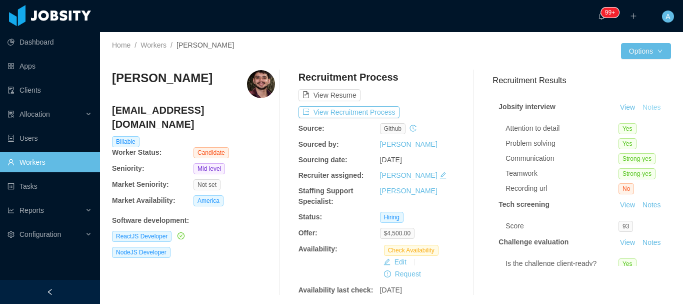
click at [639, 114] on button "Notes" at bounding box center [652, 108] width 27 height 12
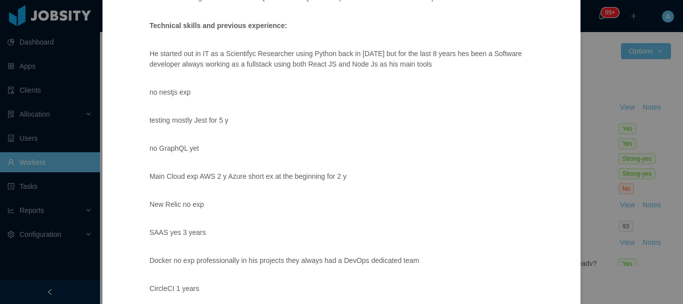
scroll to position [2, 0]
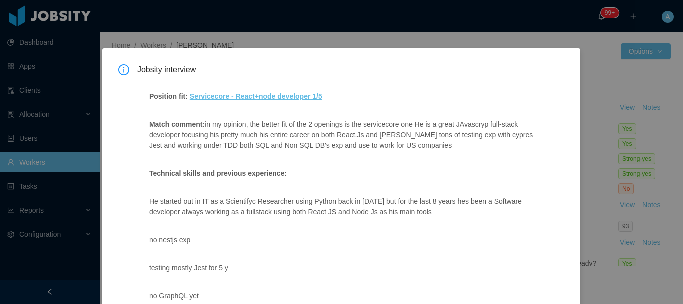
click at [530, 71] on span "Jobsity interview" at bounding box center [351, 69] width 427 height 11
click at [604, 154] on div "Jobsity interview Position fit: Servicecore - React+node developer 1/5 Match co…" at bounding box center [341, 152] width 683 height 304
click at [606, 151] on div "Jobsity interview Position fit: Servicecore - React+node developer 1/5 Match co…" at bounding box center [341, 152] width 683 height 304
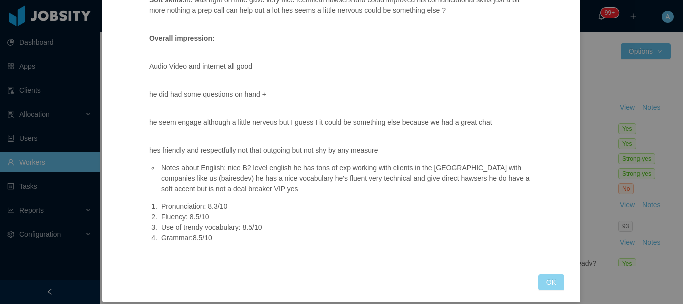
click at [551, 274] on button "OK" at bounding box center [552, 282] width 26 height 16
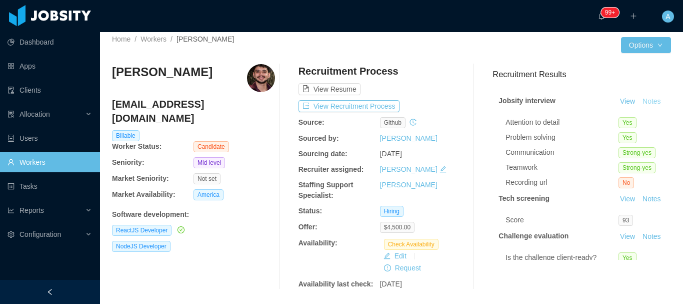
scroll to position [0, 0]
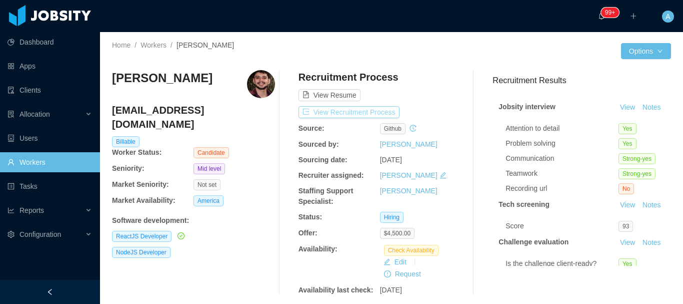
click at [368, 115] on button "View Recruitment Process" at bounding box center [349, 112] width 101 height 12
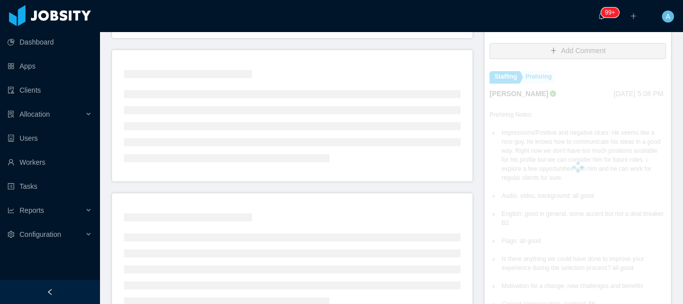
scroll to position [250, 0]
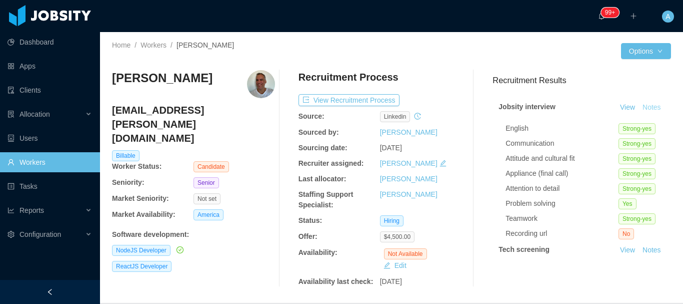
click at [639, 114] on button "Notes" at bounding box center [652, 108] width 27 height 12
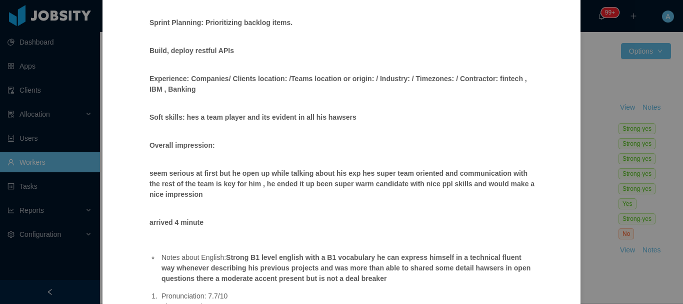
scroll to position [911, 0]
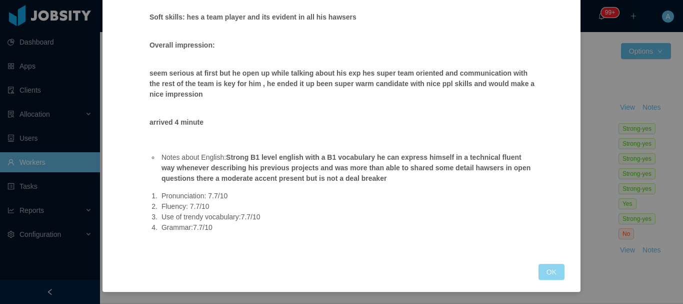
click at [542, 276] on button "OK" at bounding box center [552, 272] width 26 height 16
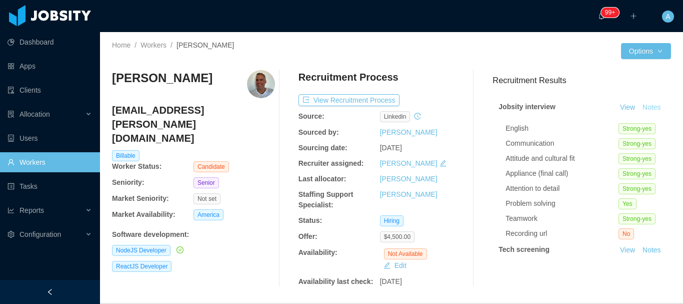
scroll to position [861, 0]
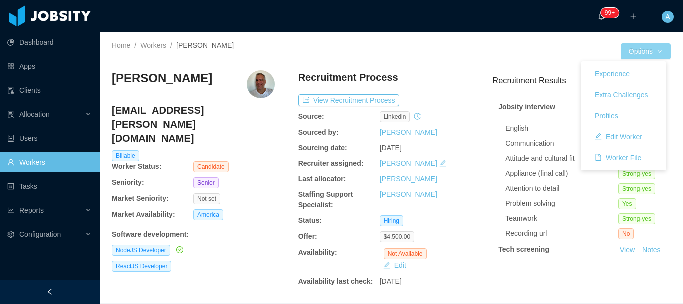
click at [654, 56] on button "Options" at bounding box center [646, 51] width 50 height 16
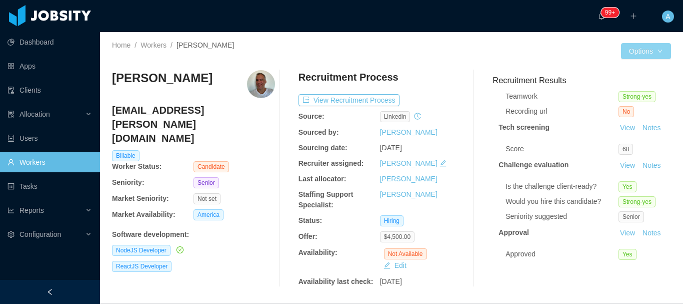
scroll to position [172, 0]
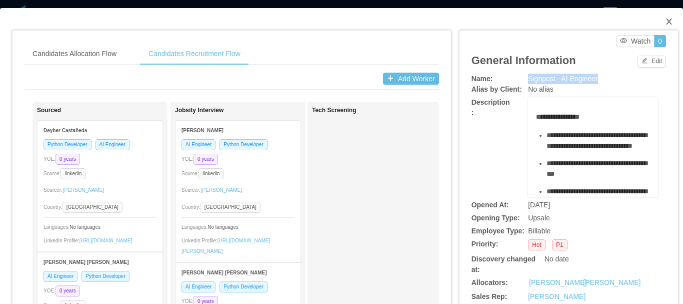
scroll to position [150, 0]
click at [665, 20] on icon "icon: close" at bounding box center [669, 22] width 8 height 8
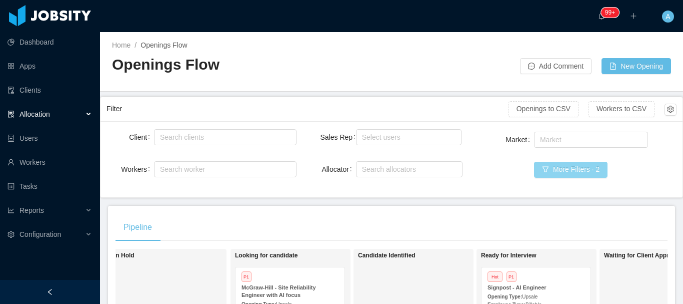
click at [581, 169] on button "More Filters · 2" at bounding box center [571, 170] width 74 height 16
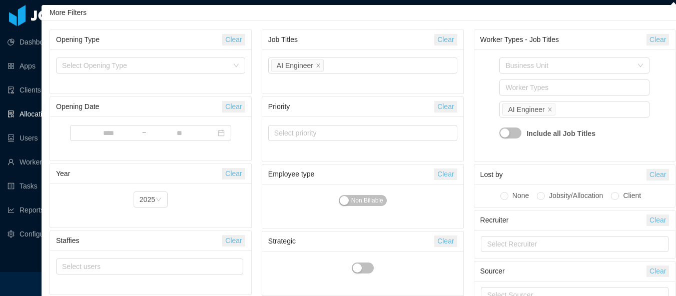
click at [449, 38] on button "Clear" at bounding box center [445, 40] width 23 height 12
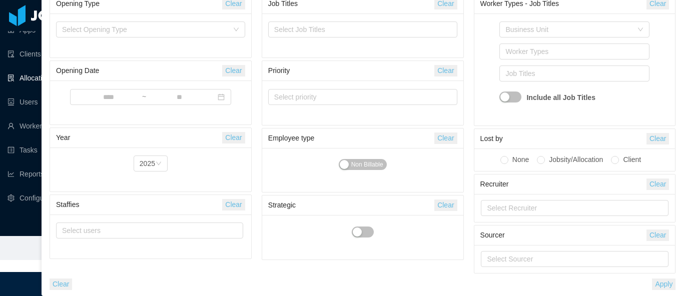
click at [669, 279] on button "Apply" at bounding box center [664, 285] width 24 height 12
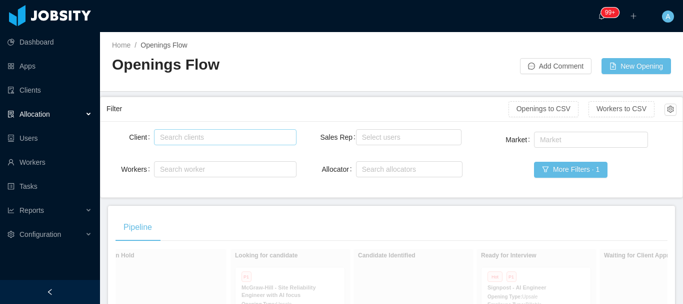
click at [218, 140] on div "Search clients" at bounding box center [223, 137] width 126 height 10
click at [194, 174] on div "Search worker" at bounding box center [221, 169] width 122 height 10
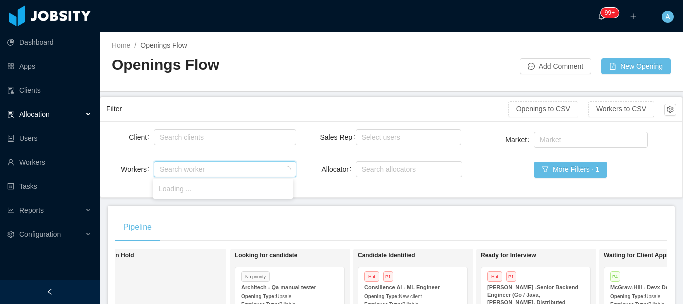
click at [198, 171] on div "Search worker" at bounding box center [221, 169] width 122 height 10
paste input "**********"
type input "**********"
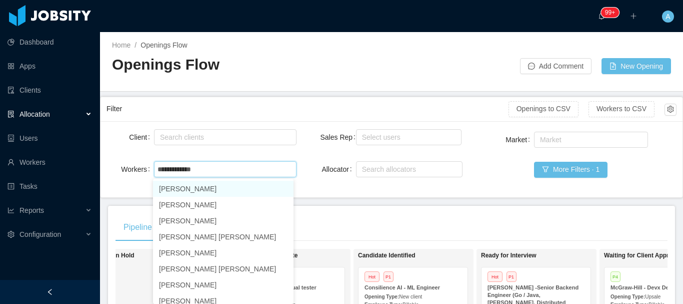
click at [222, 188] on li "[PERSON_NAME]" at bounding box center [223, 189] width 141 height 16
click at [378, 202] on main "**********" at bounding box center [391, 168] width 583 height 272
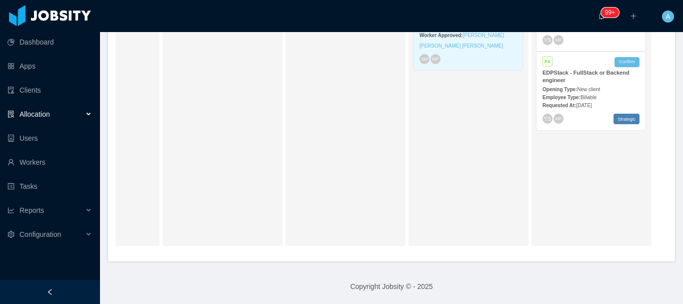
scroll to position [201, 0]
